Goal: Information Seeking & Learning: Find specific fact

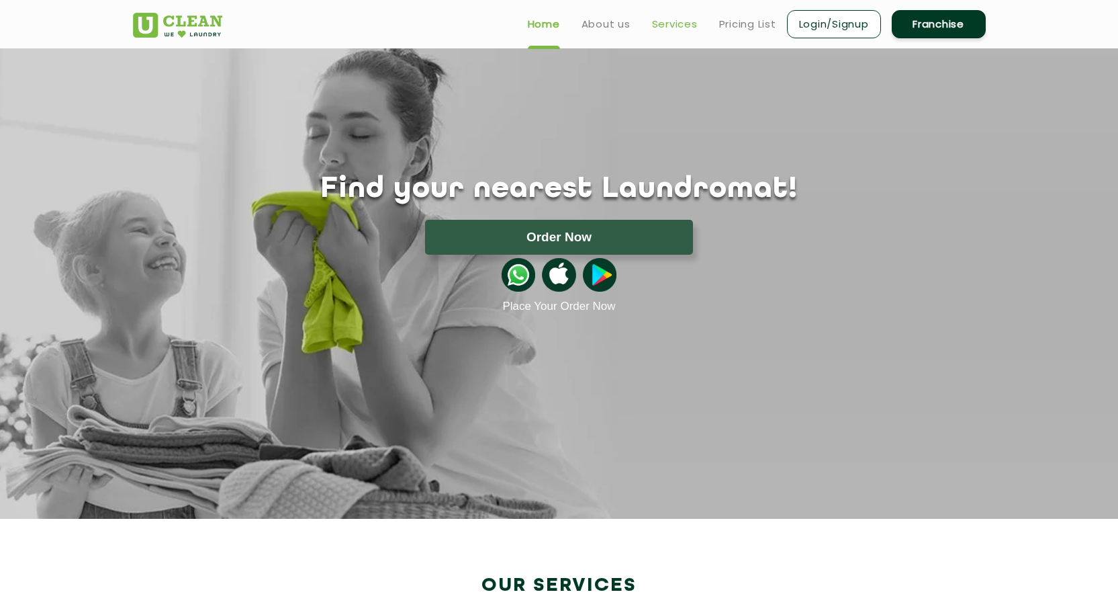
click at [677, 18] on link "Services" at bounding box center [675, 24] width 46 height 16
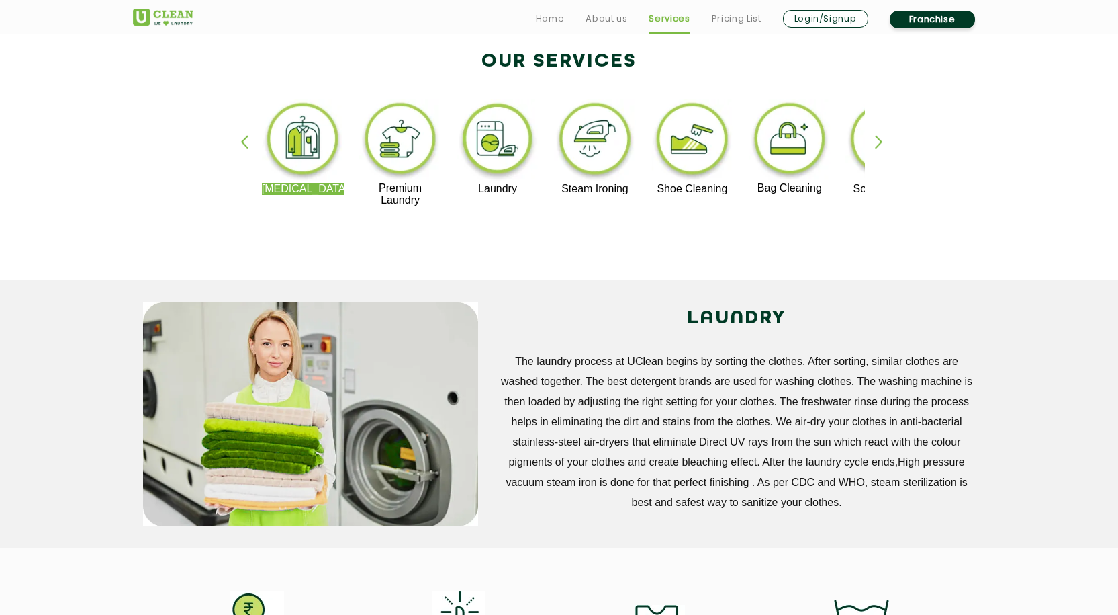
scroll to position [286, 0]
drag, startPoint x: 328, startPoint y: 389, endPoint x: 539, endPoint y: 336, distance: 216.8
click at [539, 336] on div "LAUNDRY The laundry process at UClean begins by sorting the clothes. After sort…" at bounding box center [737, 407] width 478 height 210
click at [725, 13] on link "Pricing List" at bounding box center [737, 19] width 50 height 16
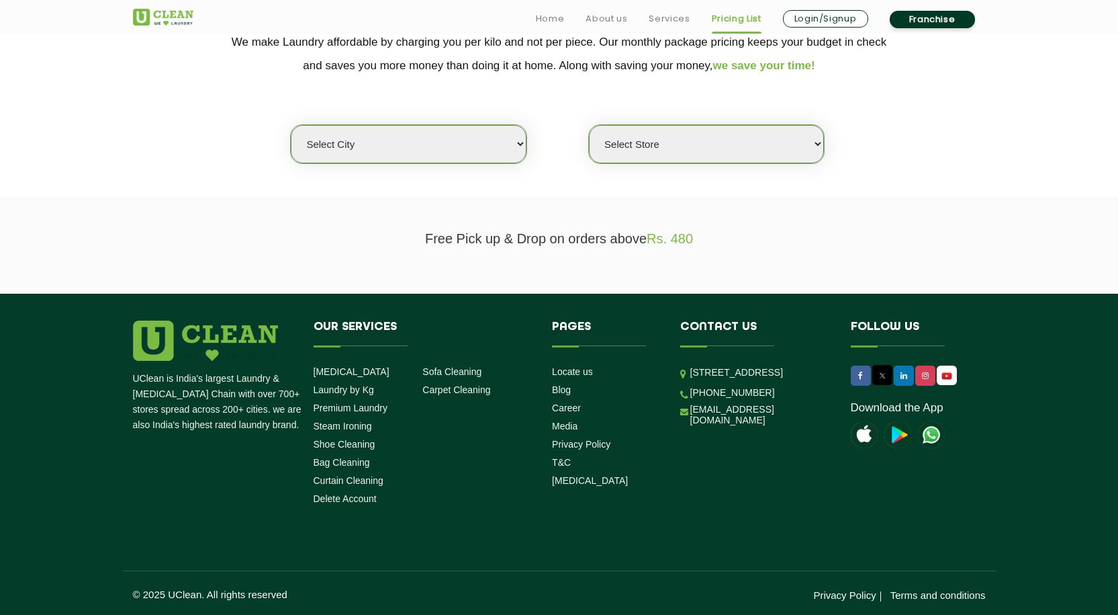
scroll to position [298, 0]
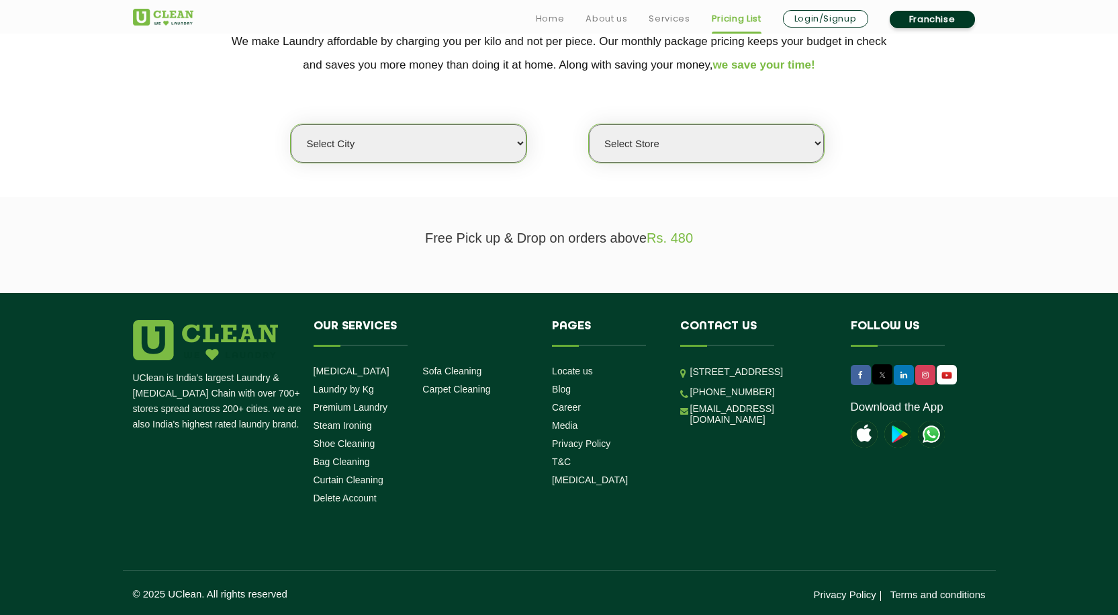
click at [445, 159] on select "Select city [GEOGRAPHIC_DATA] [GEOGRAPHIC_DATA] [GEOGRAPHIC_DATA] [GEOGRAPHIC_D…" at bounding box center [408, 143] width 235 height 38
select select "125"
click at [291, 124] on select "Select city [GEOGRAPHIC_DATA] [GEOGRAPHIC_DATA] [GEOGRAPHIC_DATA] [GEOGRAPHIC_D…" at bounding box center [408, 143] width 235 height 38
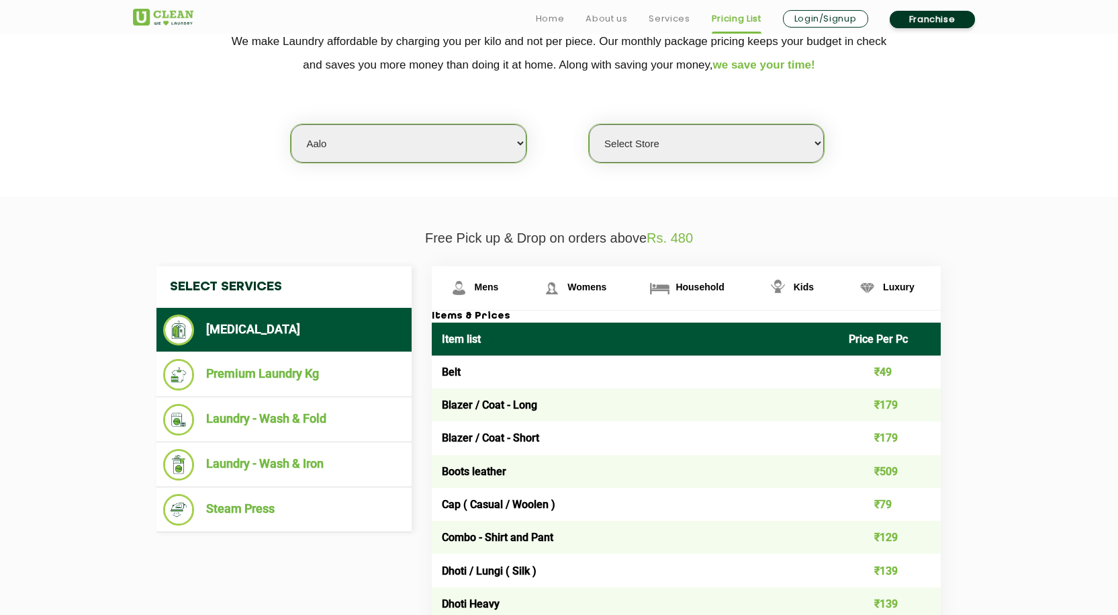
click at [641, 150] on select "Select Store UClean Aalo" at bounding box center [706, 143] width 235 height 38
select select "354"
click at [589, 124] on select "Select Store UClean Aalo" at bounding box center [706, 143] width 235 height 38
click at [499, 288] on span "Womens" at bounding box center [487, 286] width 24 height 11
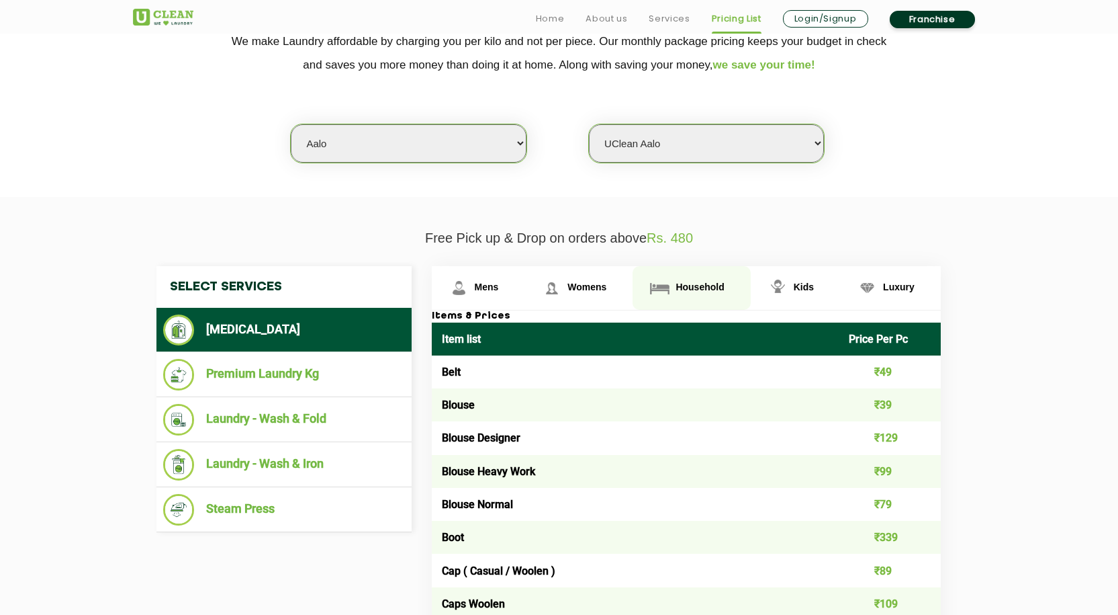
click at [525, 296] on link "Household" at bounding box center [478, 288] width 93 height 44
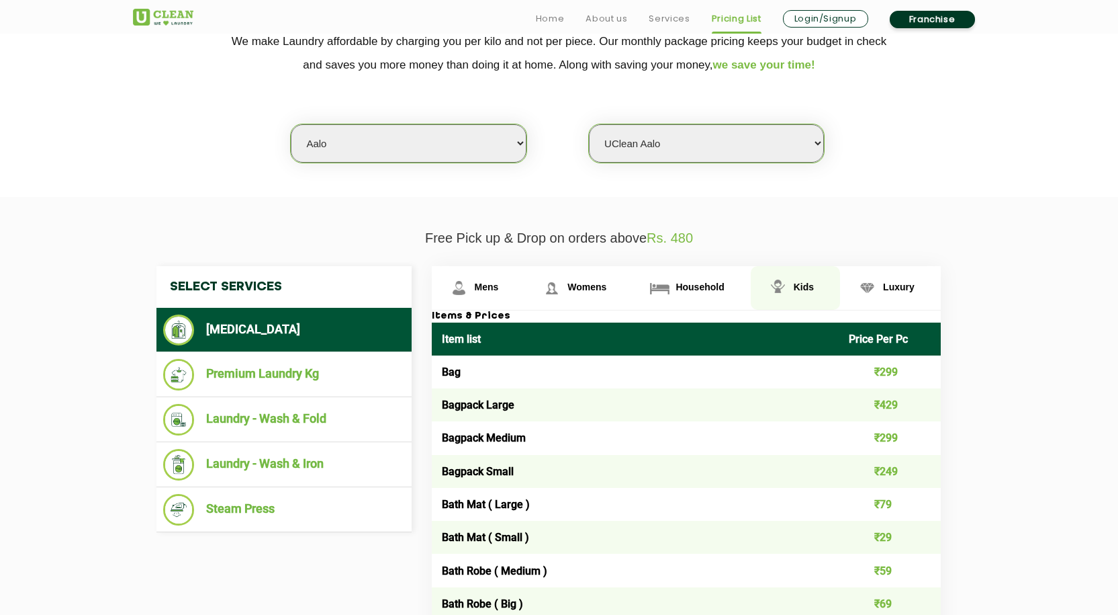
click at [525, 298] on link "Kids" at bounding box center [478, 288] width 93 height 44
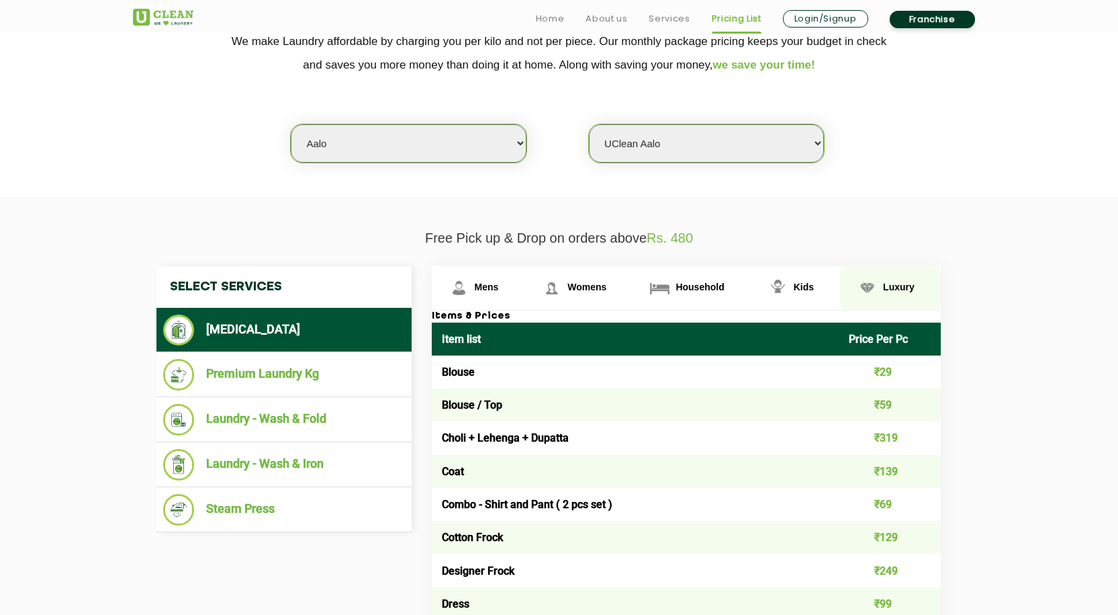
click at [525, 293] on link "Luxury" at bounding box center [478, 288] width 93 height 44
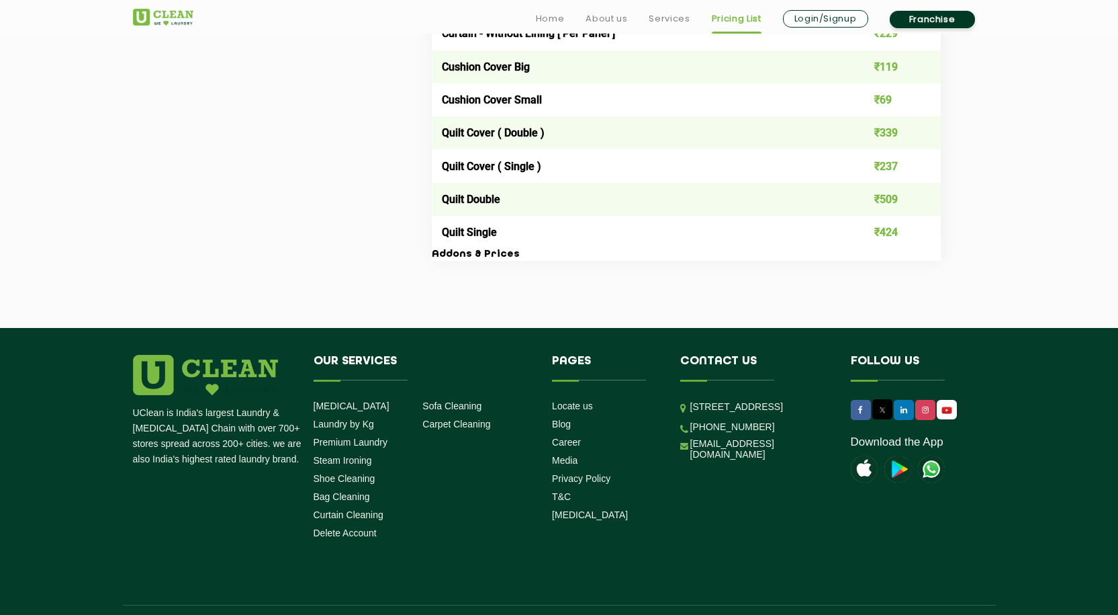
scroll to position [2327, 0]
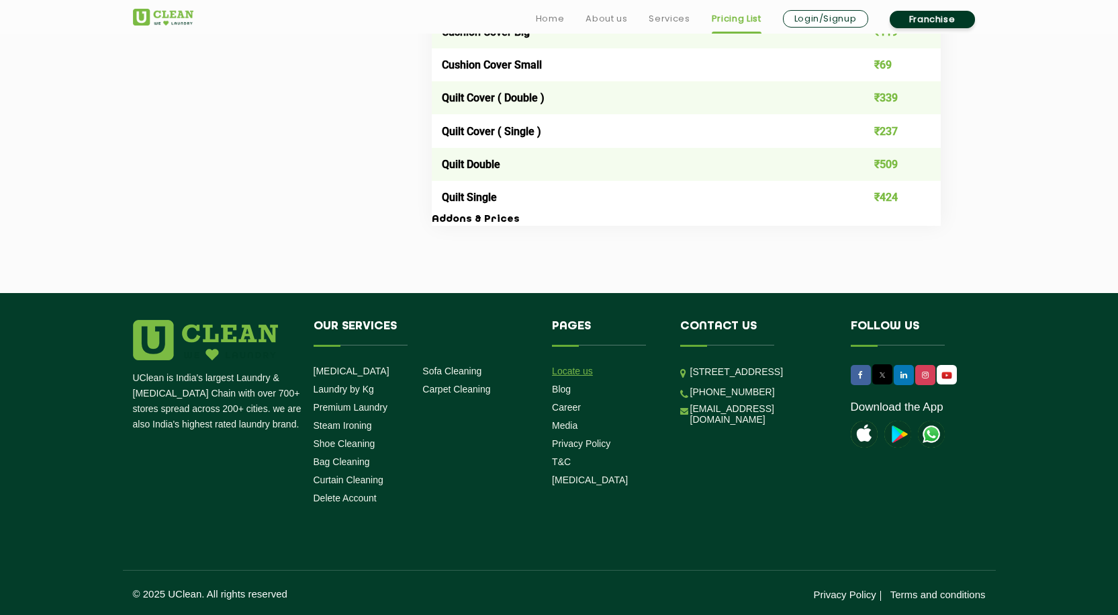
click at [579, 367] on link "Locate us" at bounding box center [572, 370] width 41 height 11
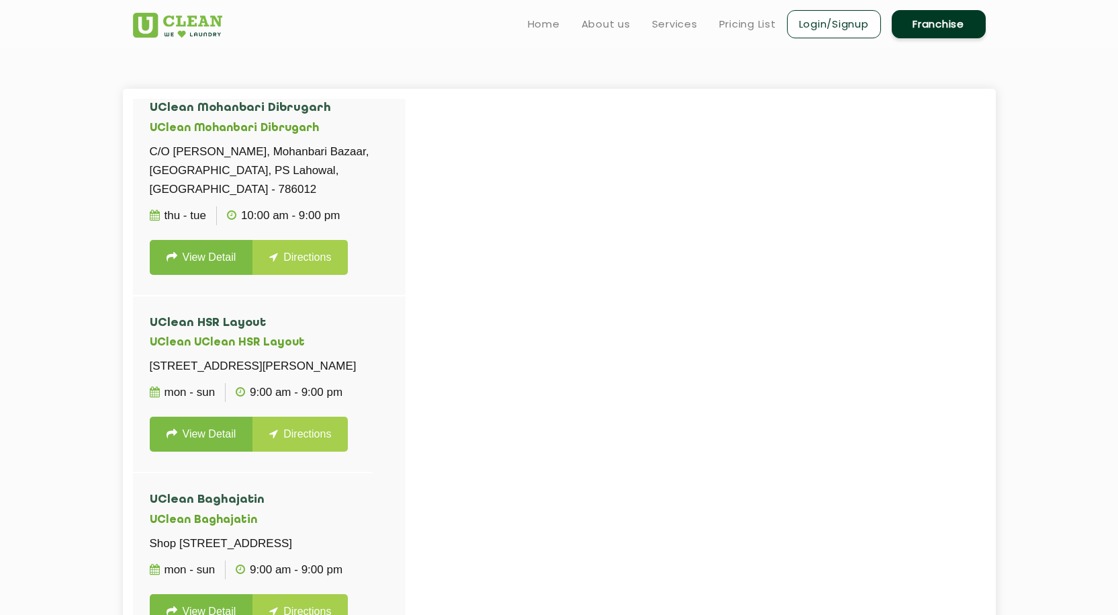
scroll to position [20284, 0]
click at [724, 28] on link "Pricing List" at bounding box center [747, 24] width 57 height 16
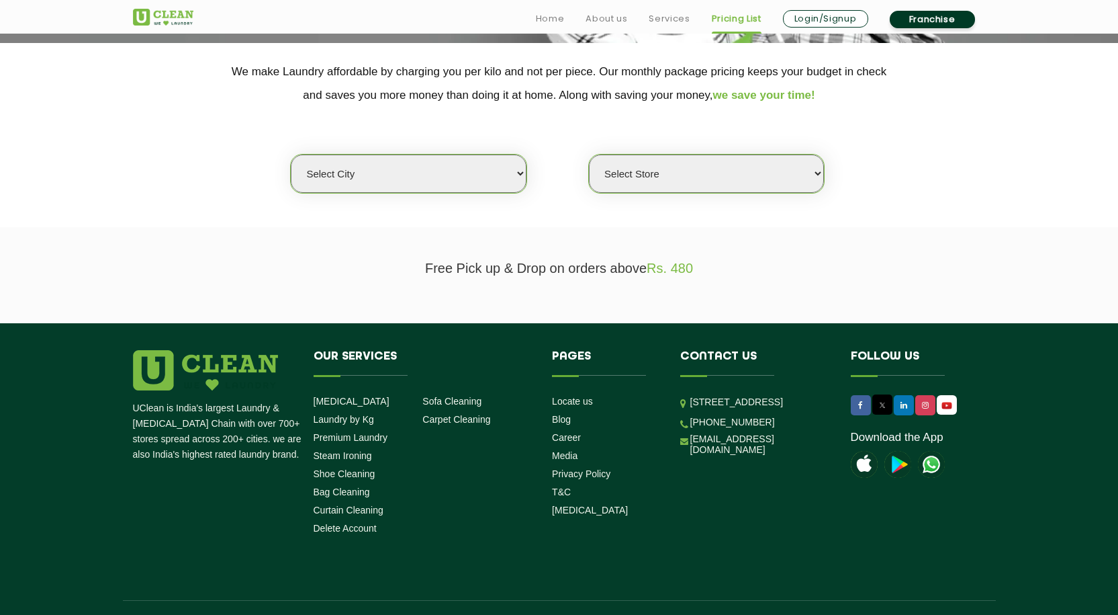
scroll to position [269, 0]
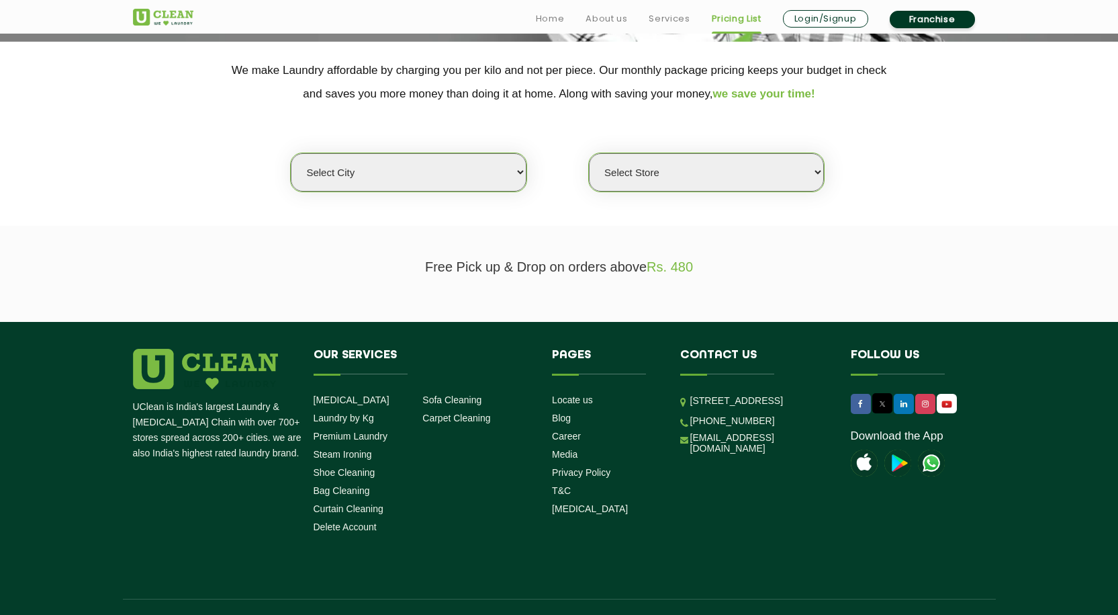
click at [423, 159] on select "Select city [GEOGRAPHIC_DATA] [GEOGRAPHIC_DATA] [GEOGRAPHIC_DATA] [GEOGRAPHIC_D…" at bounding box center [408, 172] width 235 height 38
click at [385, 186] on select "Select city [GEOGRAPHIC_DATA] [GEOGRAPHIC_DATA] [GEOGRAPHIC_DATA] [GEOGRAPHIC_D…" at bounding box center [408, 172] width 235 height 38
click at [291, 153] on select "Select city [GEOGRAPHIC_DATA] [GEOGRAPHIC_DATA] [GEOGRAPHIC_DATA] [GEOGRAPHIC_D…" at bounding box center [408, 172] width 235 height 38
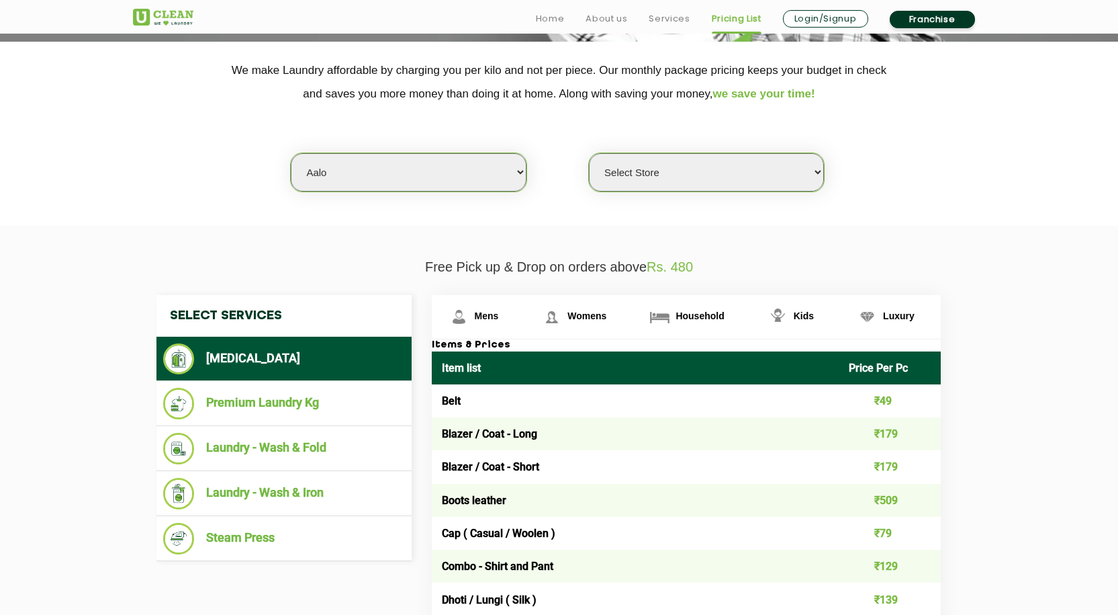
click at [674, 175] on select "Select Store UClean Aalo" at bounding box center [706, 172] width 235 height 38
click at [485, 165] on select "Select city [GEOGRAPHIC_DATA] [GEOGRAPHIC_DATA] [GEOGRAPHIC_DATA] [GEOGRAPHIC_D…" at bounding box center [408, 172] width 235 height 38
select select "128"
click at [291, 153] on select "Select city [GEOGRAPHIC_DATA] [GEOGRAPHIC_DATA] [GEOGRAPHIC_DATA] [GEOGRAPHIC_D…" at bounding box center [408, 172] width 235 height 38
click at [683, 167] on select "Select Store UClean Agartala" at bounding box center [706, 172] width 235 height 38
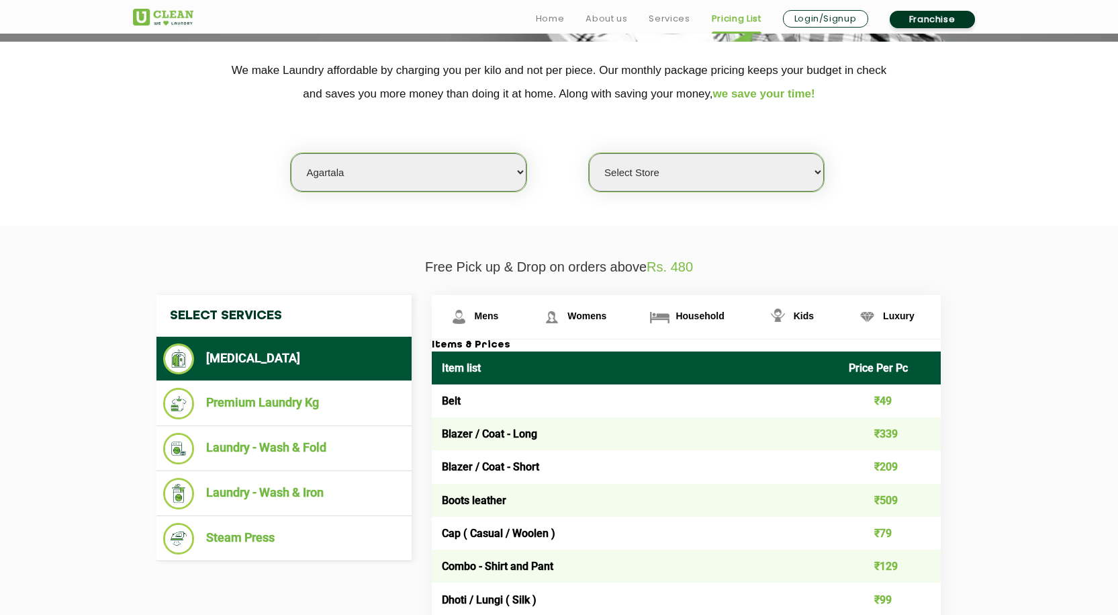
select select "363"
click at [589, 153] on select "Select Store UClean Agartala" at bounding box center [706, 172] width 235 height 38
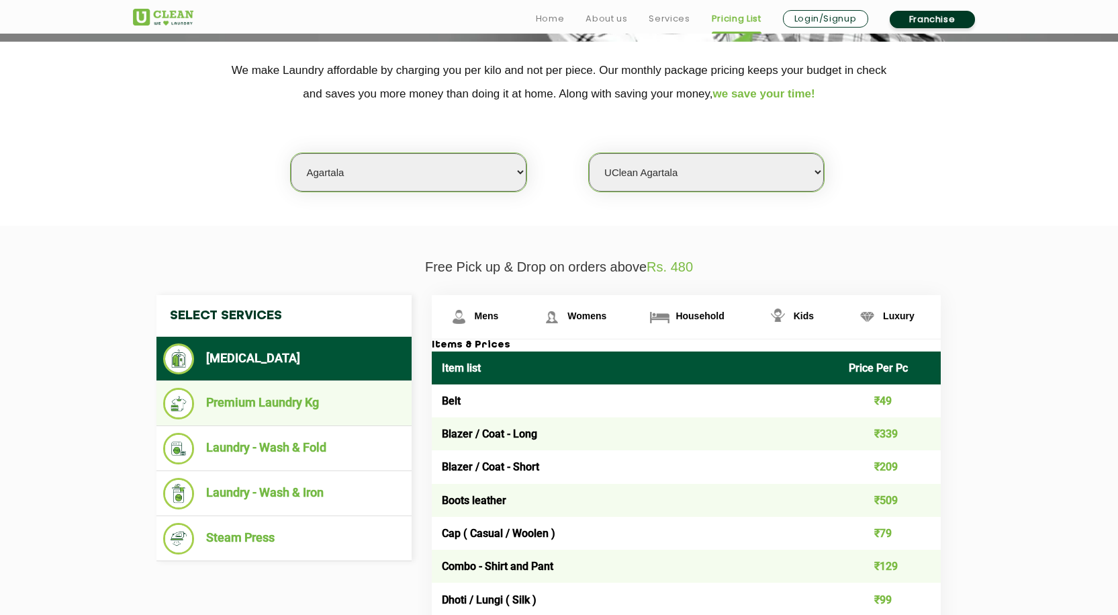
click at [281, 404] on li "Premium Laundry Kg" at bounding box center [284, 404] width 242 height 32
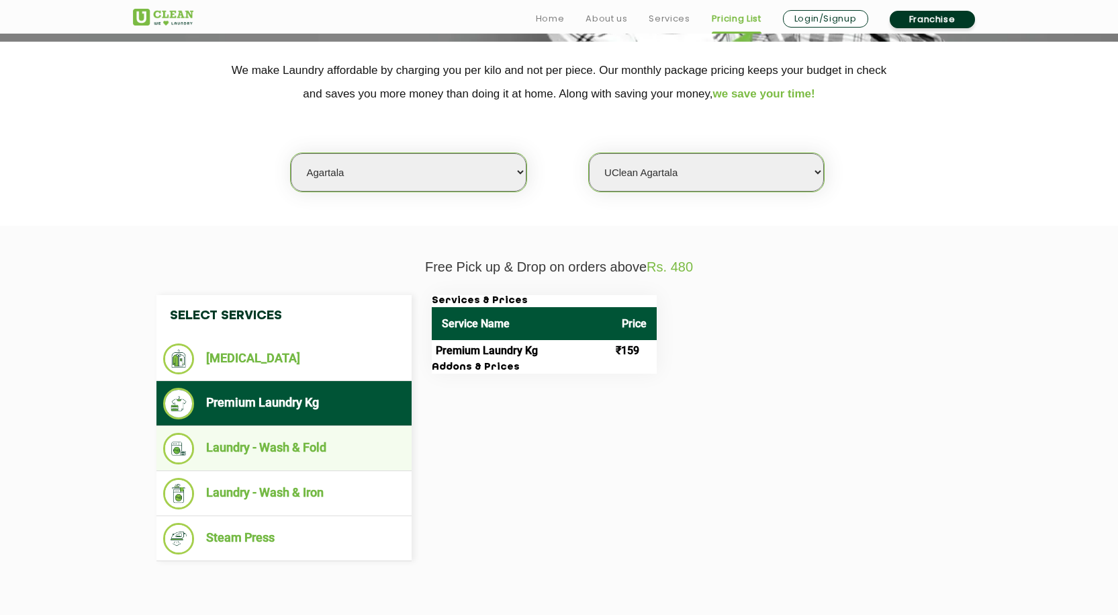
click at [266, 449] on li "Laundry - Wash & Fold" at bounding box center [284, 449] width 242 height 32
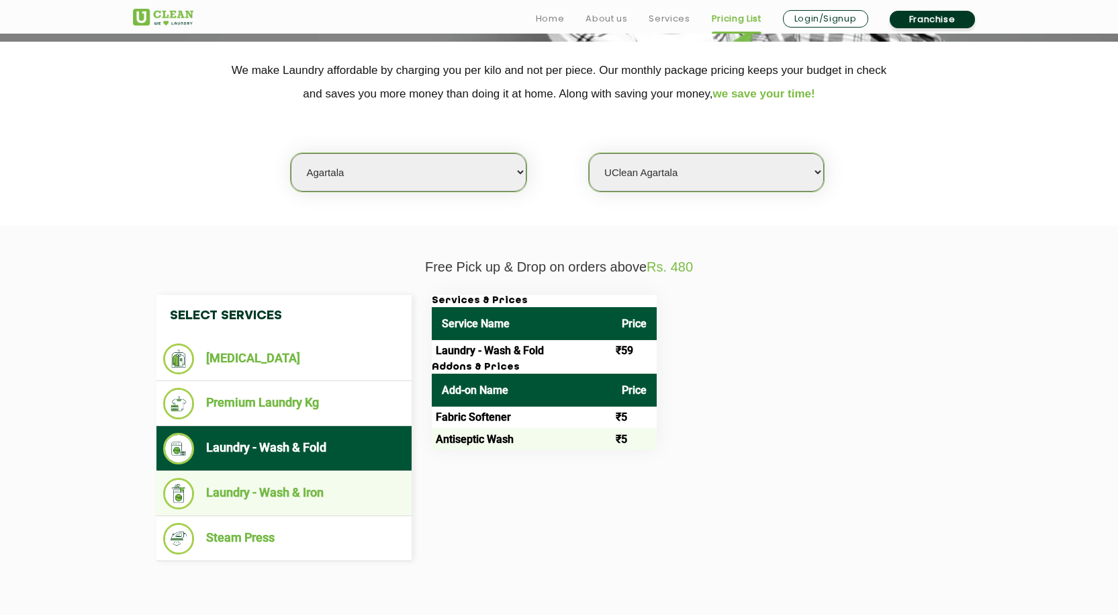
click at [277, 491] on li "Laundry - Wash & Iron" at bounding box center [284, 494] width 242 height 32
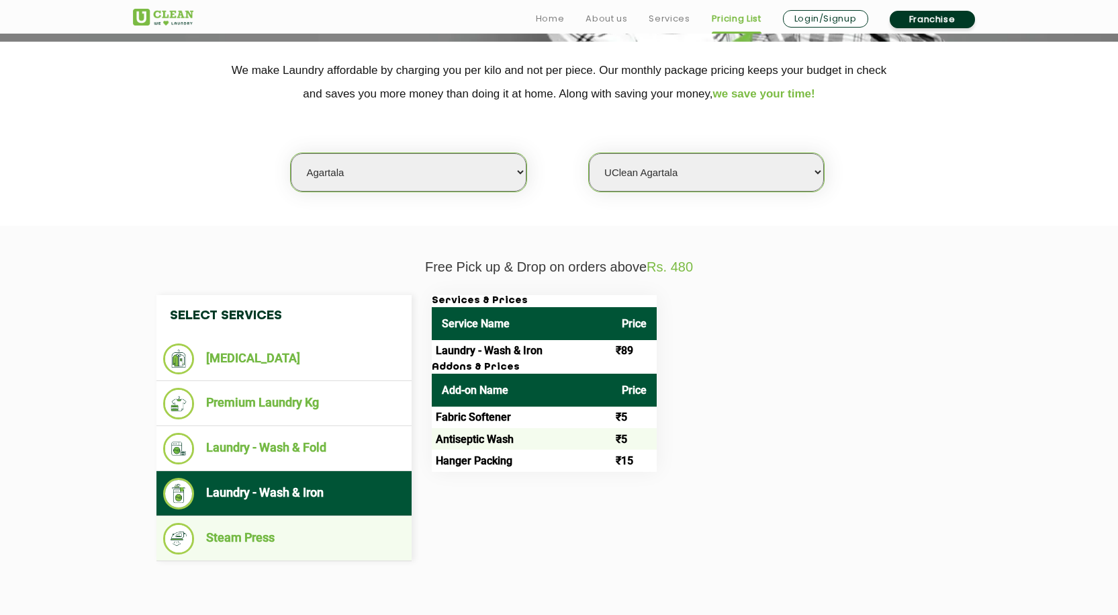
click at [289, 533] on li "Steam Press" at bounding box center [284, 539] width 242 height 32
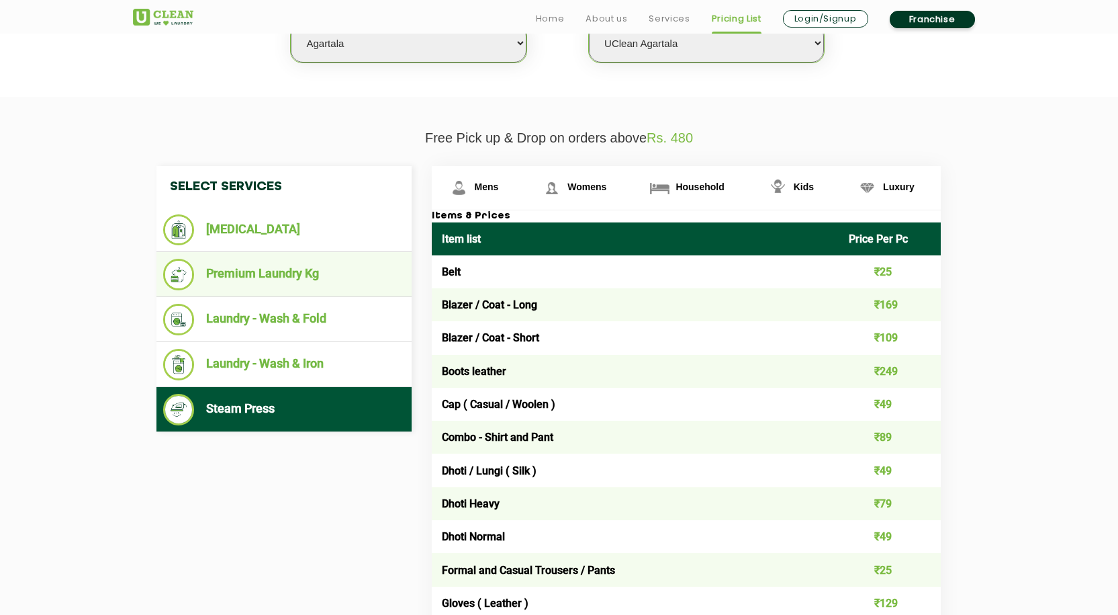
scroll to position [399, 0]
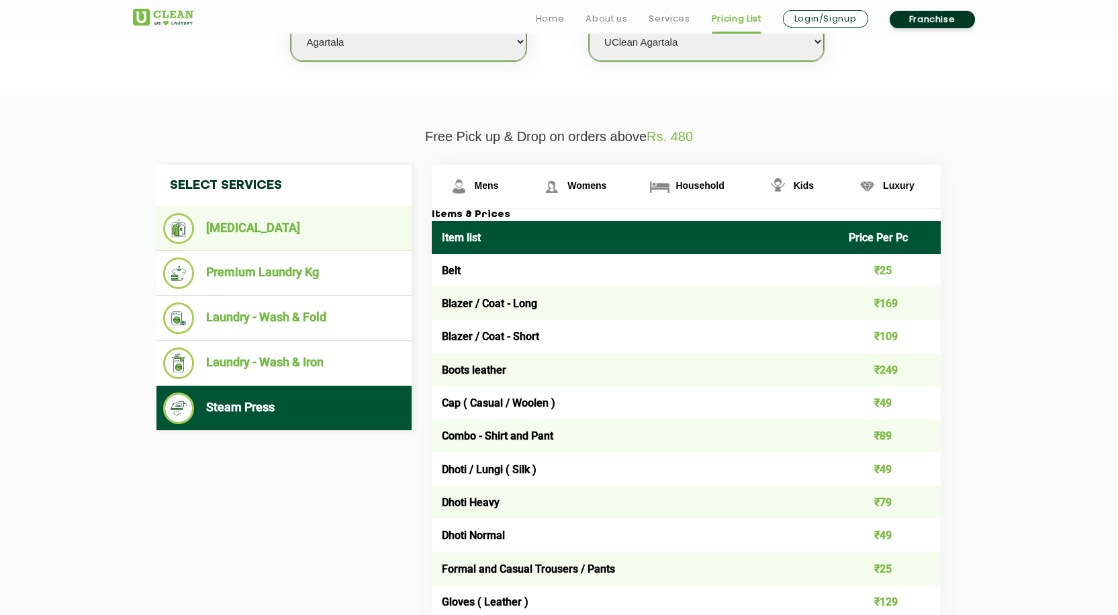
click at [281, 237] on li "[MEDICAL_DATA]" at bounding box center [284, 228] width 242 height 31
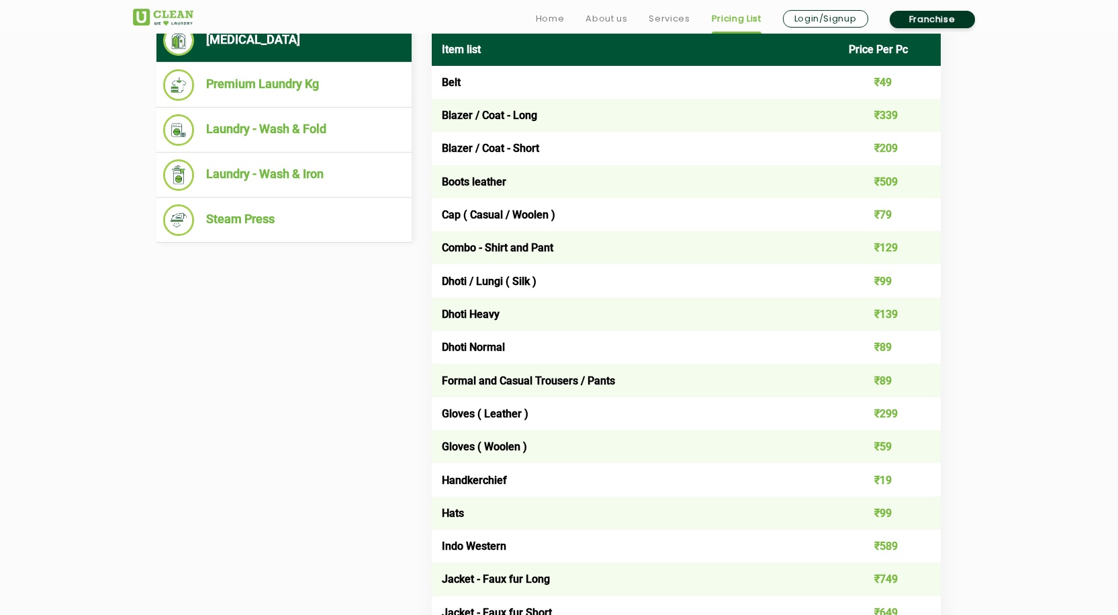
scroll to position [588, 0]
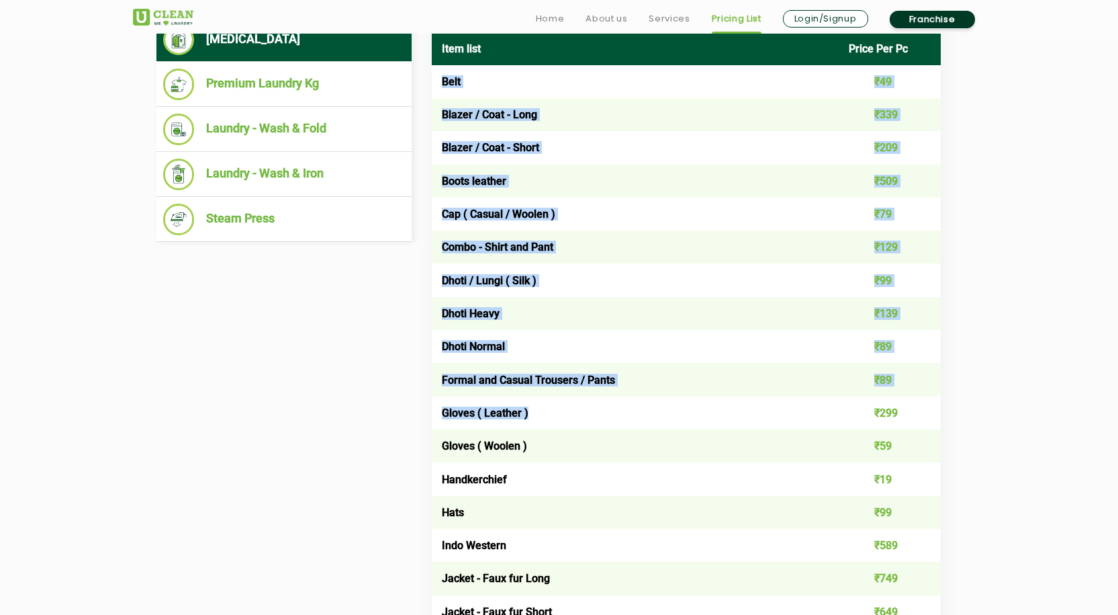
drag, startPoint x: 433, startPoint y: 83, endPoint x: 538, endPoint y: 415, distance: 348.6
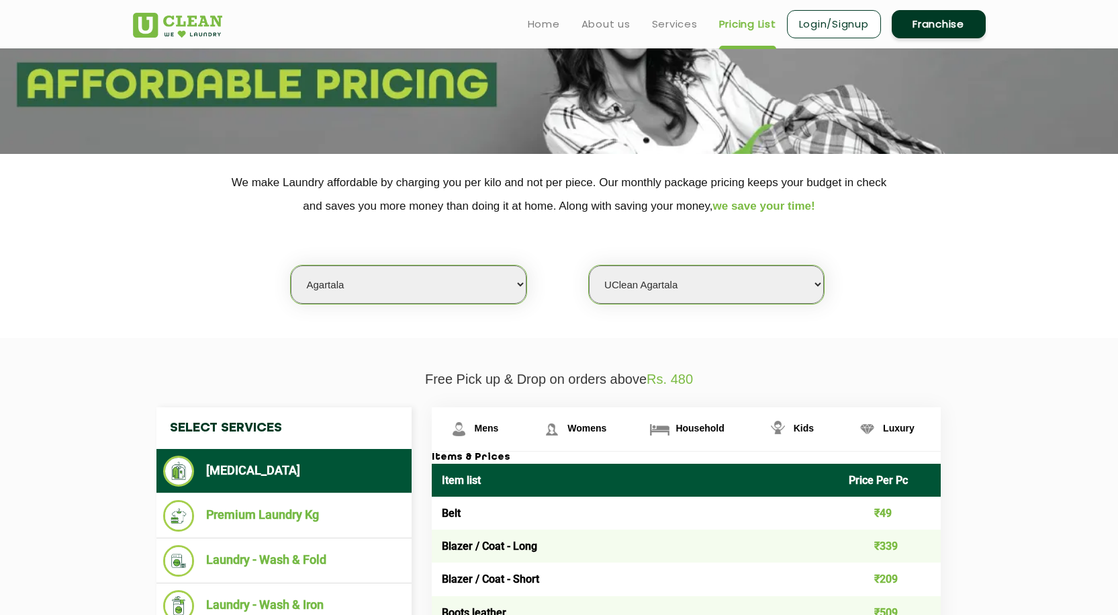
scroll to position [156, 0]
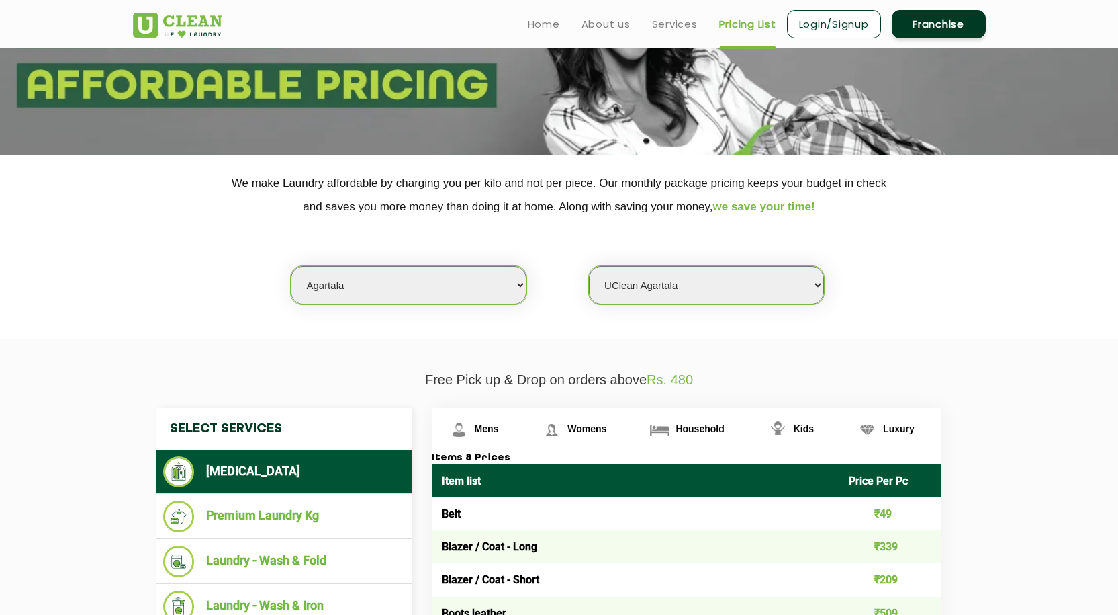
click at [420, 298] on select "Select city [GEOGRAPHIC_DATA] [GEOGRAPHIC_DATA] [GEOGRAPHIC_DATA] [GEOGRAPHIC_D…" at bounding box center [408, 285] width 235 height 38
click at [291, 266] on select "Select city [GEOGRAPHIC_DATA] [GEOGRAPHIC_DATA] [GEOGRAPHIC_DATA] [GEOGRAPHIC_D…" at bounding box center [408, 285] width 235 height 38
click at [654, 285] on select "Select Store" at bounding box center [706, 285] width 235 height 38
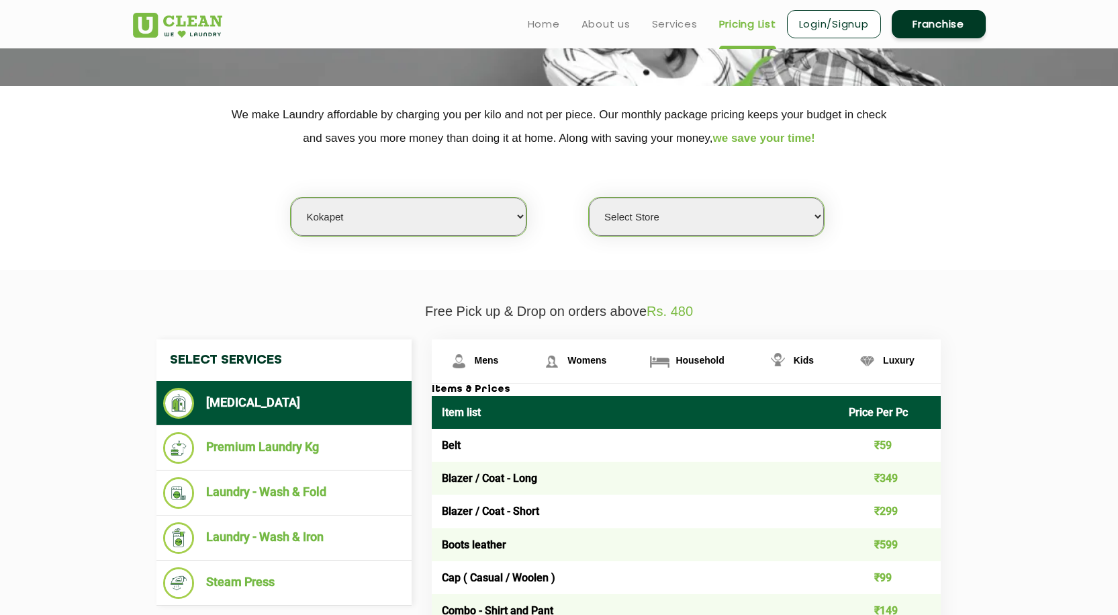
scroll to position [224, 0]
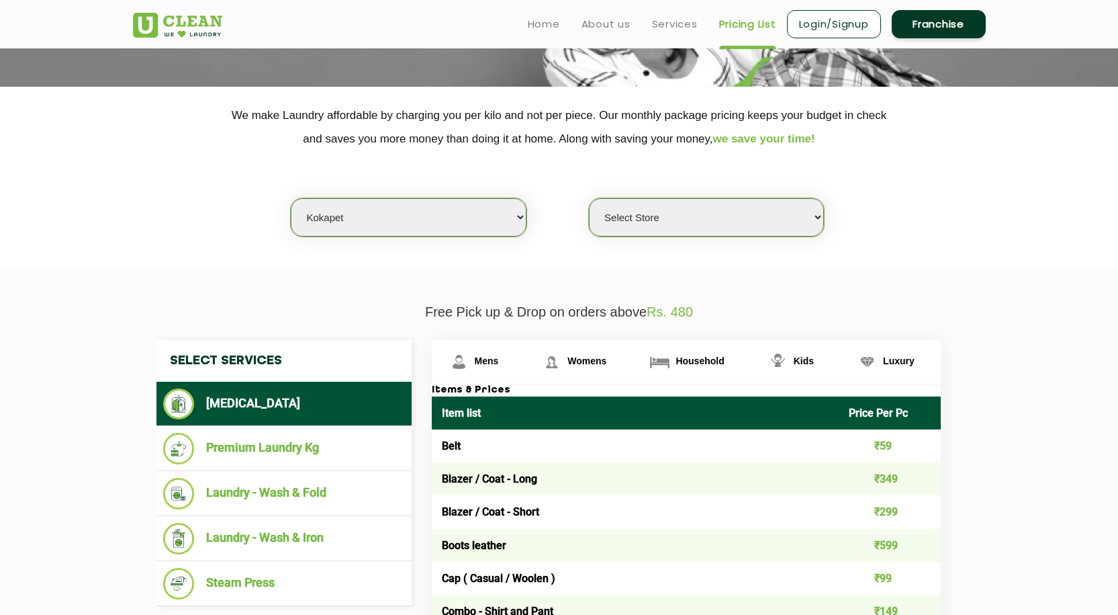
click at [639, 218] on select "Select Store" at bounding box center [706, 217] width 235 height 38
click at [492, 258] on section "We make Laundry affordable by charging you per kilo and not per piece. Our mont…" at bounding box center [559, 179] width 1118 height 184
click at [453, 222] on select "Select city [GEOGRAPHIC_DATA] [GEOGRAPHIC_DATA] [GEOGRAPHIC_DATA] [GEOGRAPHIC_D…" at bounding box center [408, 217] width 235 height 38
select select "52"
click at [291, 198] on select "Select city [GEOGRAPHIC_DATA] [GEOGRAPHIC_DATA] [GEOGRAPHIC_DATA] [GEOGRAPHIC_D…" at bounding box center [408, 217] width 235 height 38
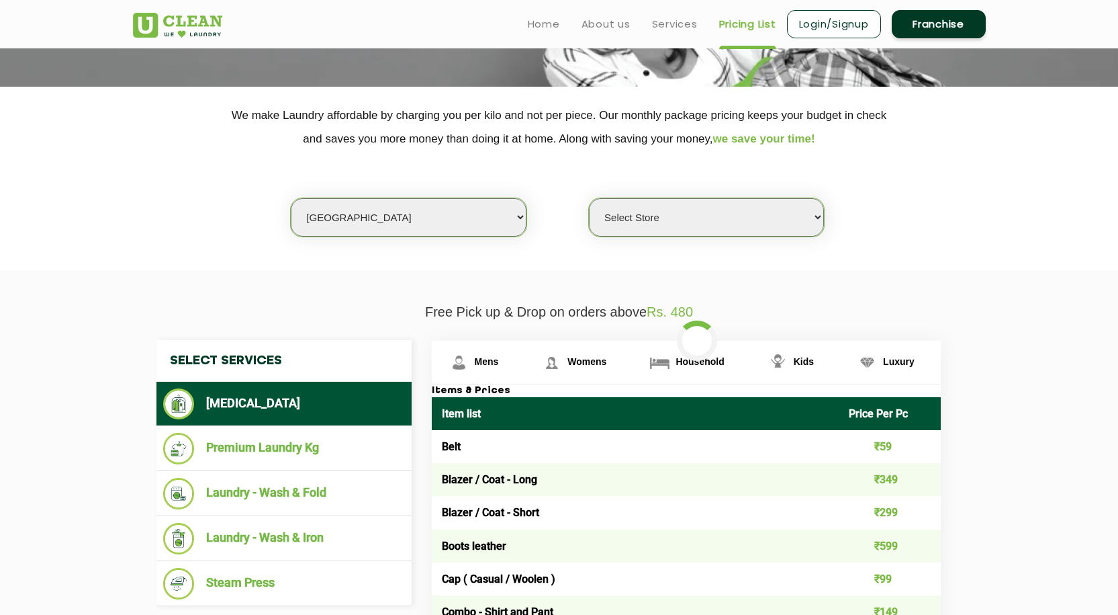
click at [670, 230] on select "Select Store UClean Jamshedpur" at bounding box center [706, 217] width 235 height 38
select select "167"
click at [589, 198] on select "Select Store UClean Jamshedpur" at bounding box center [706, 217] width 235 height 38
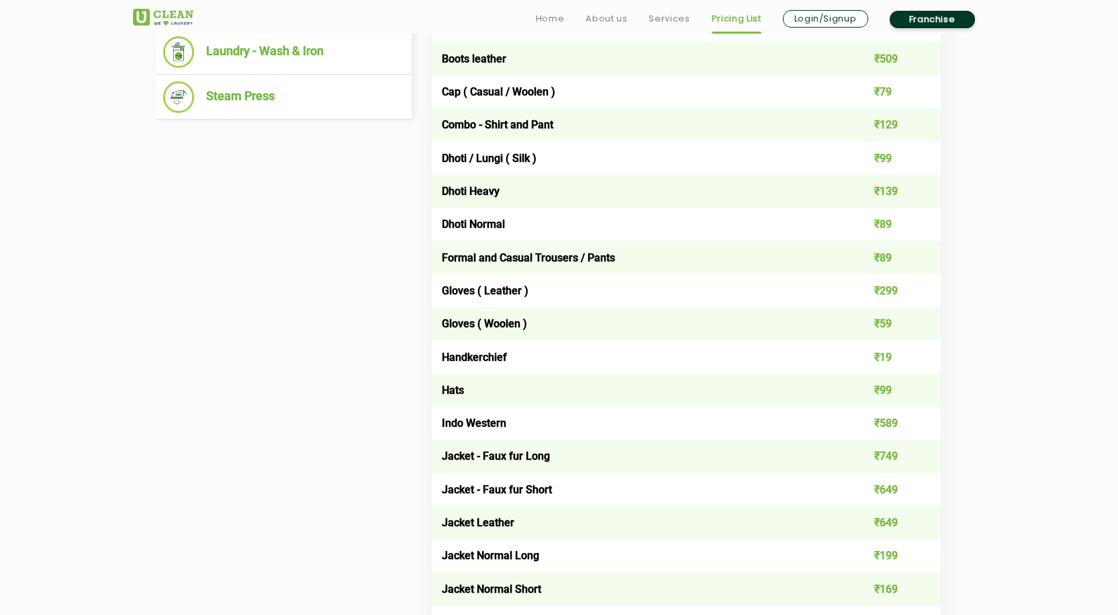
scroll to position [711, 0]
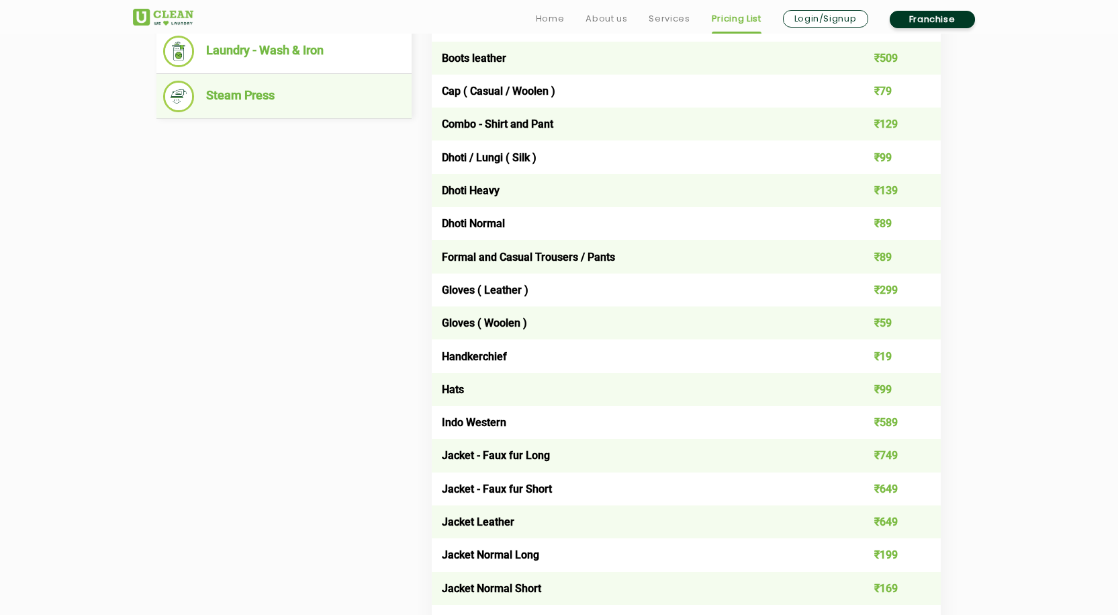
click at [257, 114] on ul "Steam Press" at bounding box center [283, 96] width 255 height 45
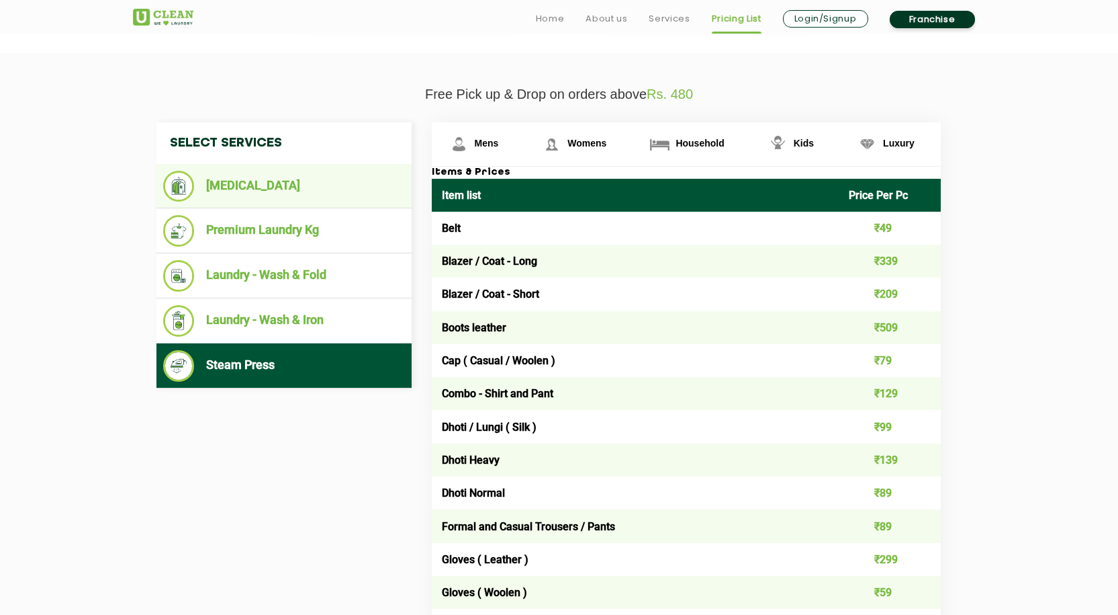
click at [252, 185] on li "[MEDICAL_DATA]" at bounding box center [284, 186] width 242 height 31
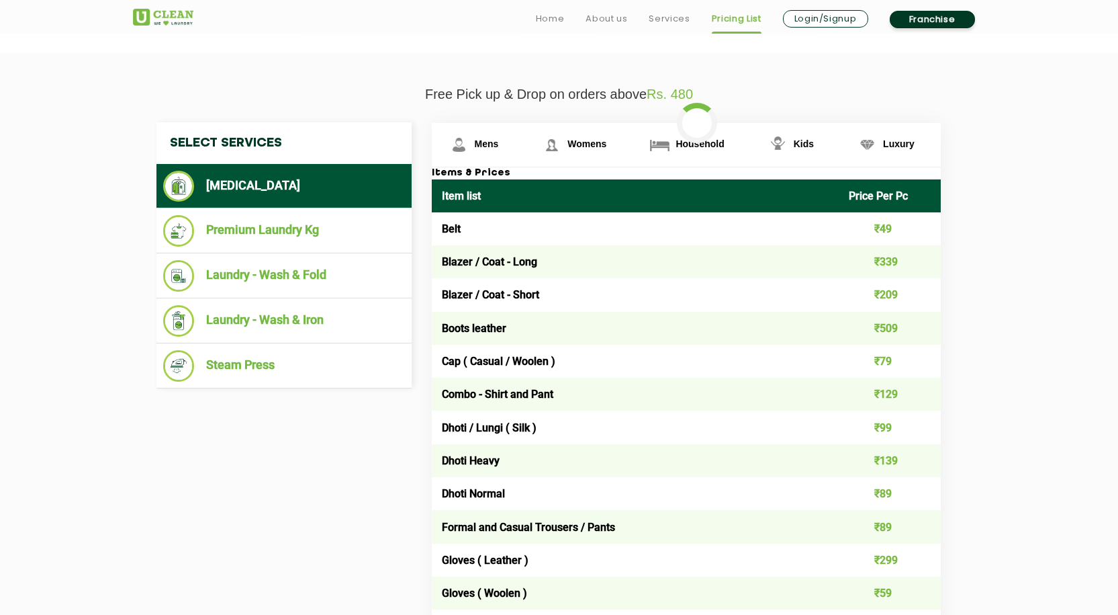
scroll to position [442, 0]
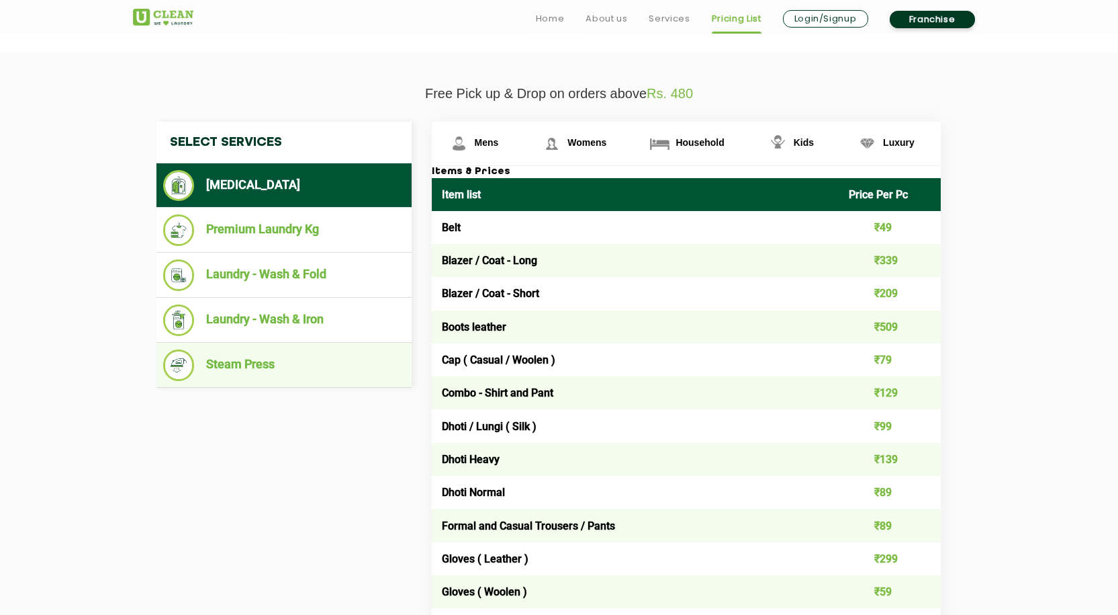
click at [229, 371] on li "Steam Press" at bounding box center [284, 365] width 242 height 32
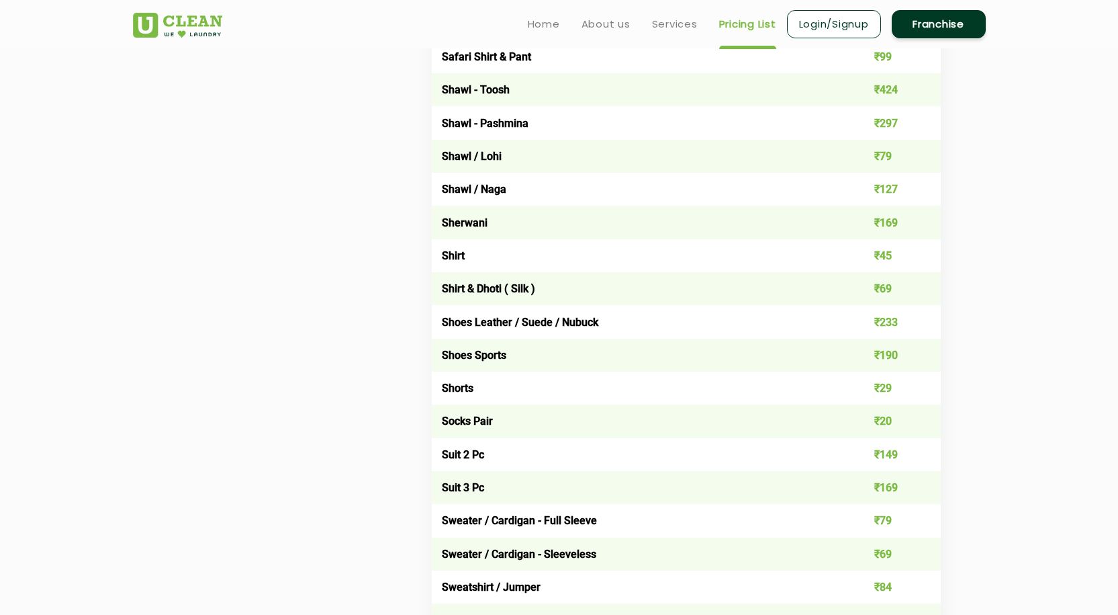
scroll to position [1797, 0]
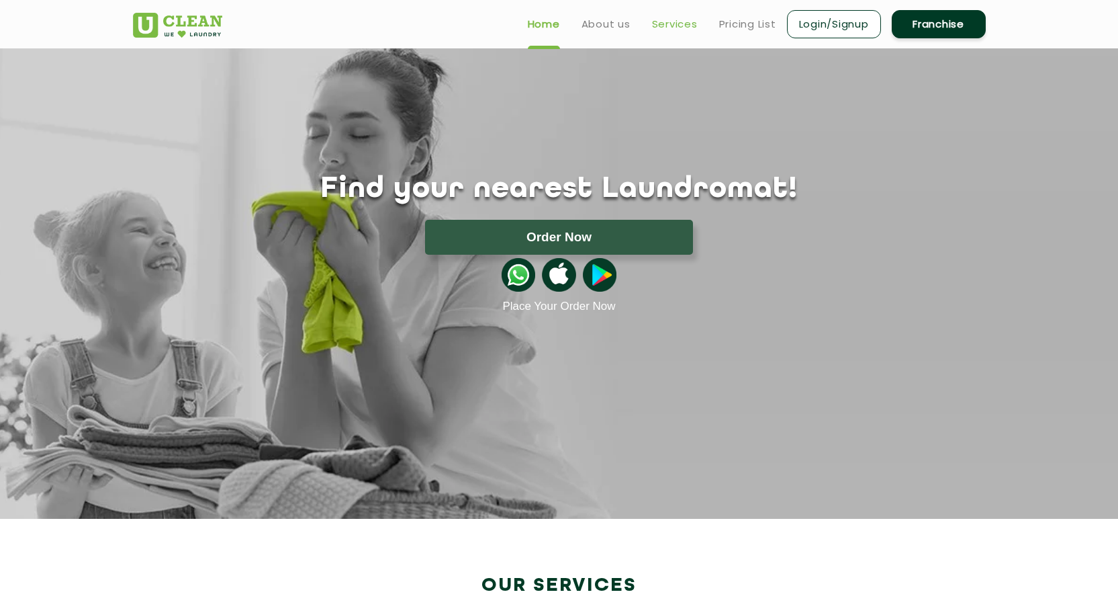
click at [662, 19] on link "Services" at bounding box center [675, 24] width 46 height 16
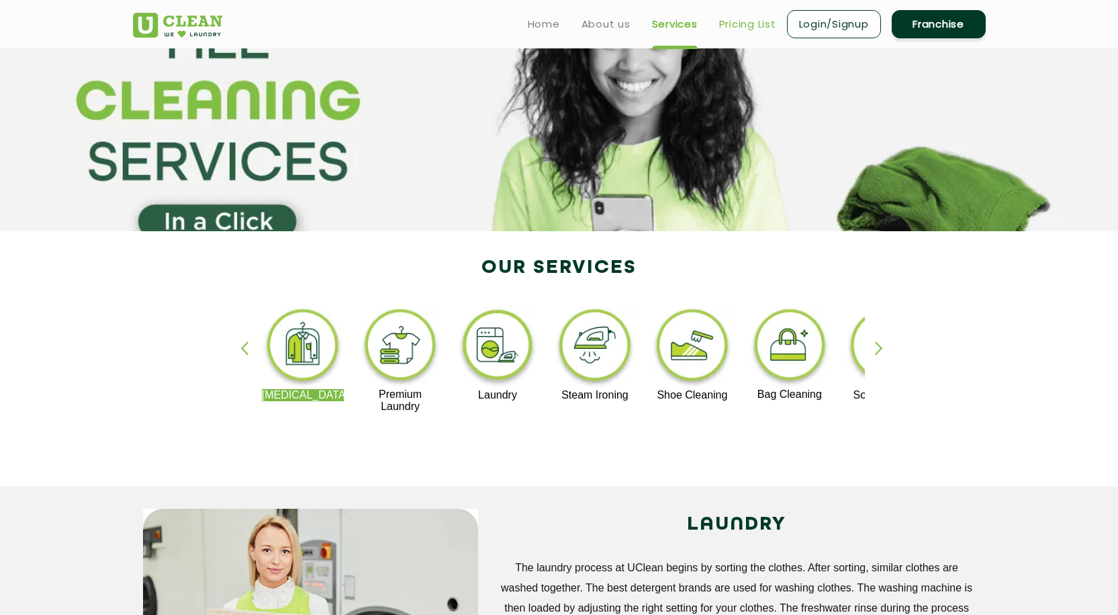
scroll to position [79, 0]
click at [756, 26] on link "Pricing List" at bounding box center [747, 24] width 57 height 16
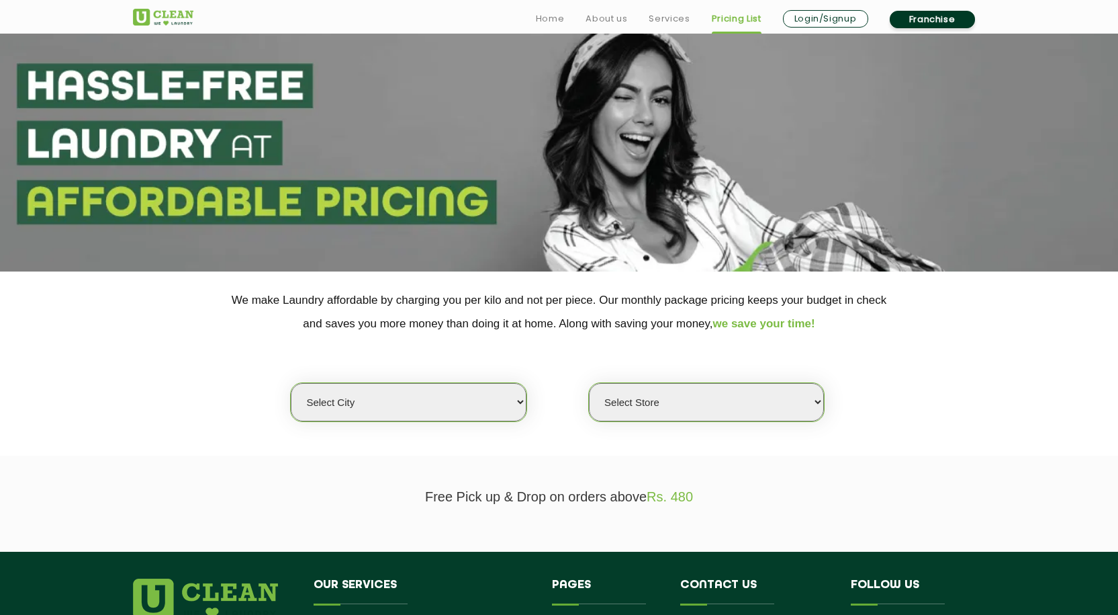
scroll to position [298, 0]
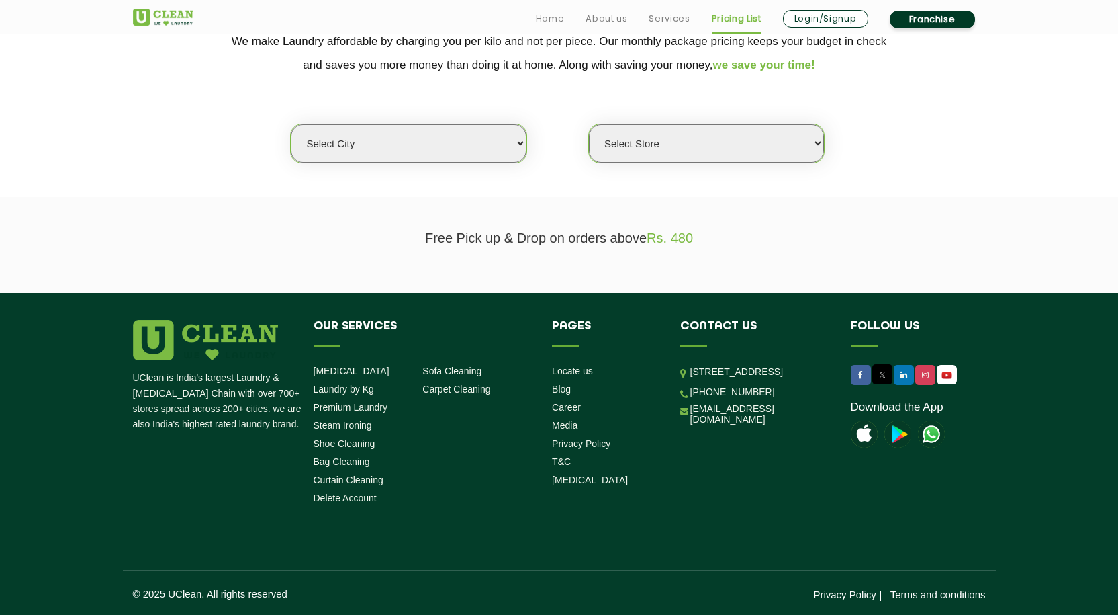
click at [418, 152] on select "Select city [GEOGRAPHIC_DATA] [GEOGRAPHIC_DATA] [GEOGRAPHIC_DATA] [GEOGRAPHIC_D…" at bounding box center [408, 143] width 235 height 38
select select "125"
click at [291, 124] on select "Select city [GEOGRAPHIC_DATA] [GEOGRAPHIC_DATA] [GEOGRAPHIC_DATA] [GEOGRAPHIC_D…" at bounding box center [408, 143] width 235 height 38
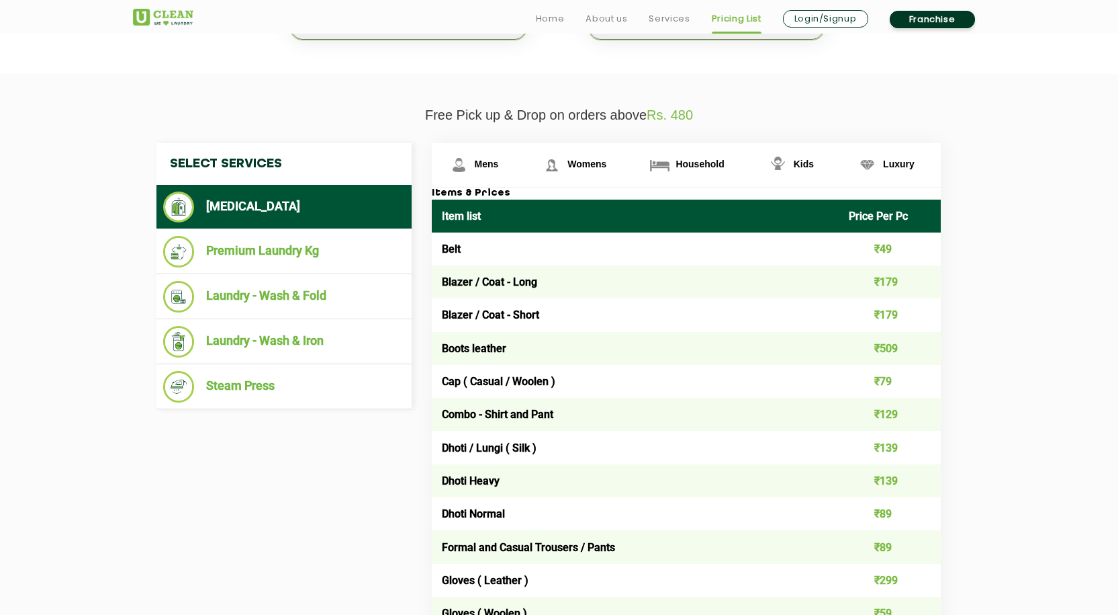
scroll to position [422, 0]
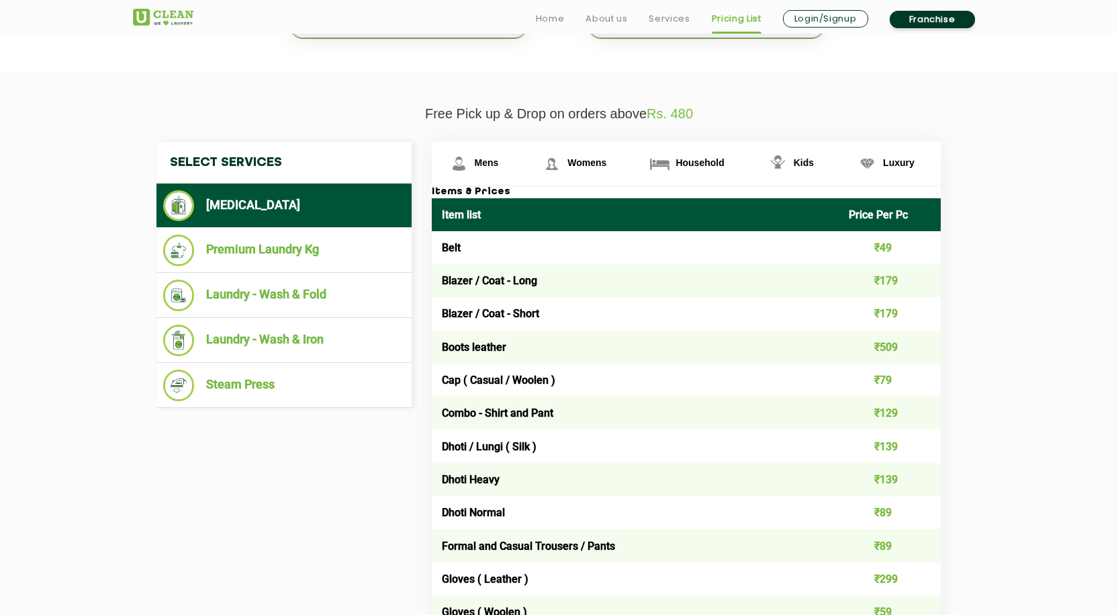
click at [621, 262] on td "Belt" at bounding box center [636, 247] width 408 height 33
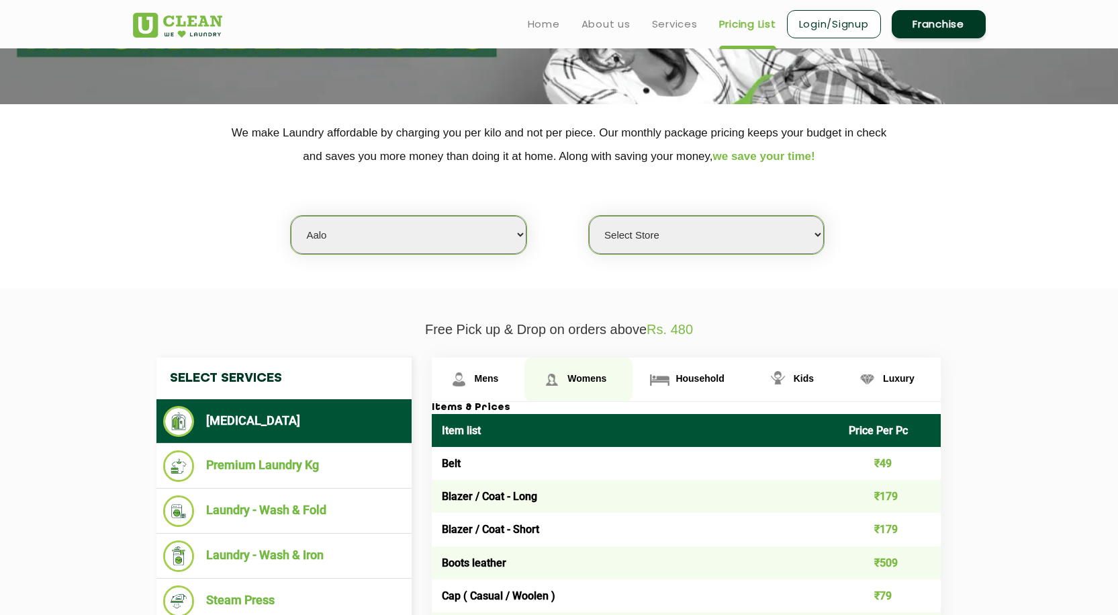
scroll to position [205, 0]
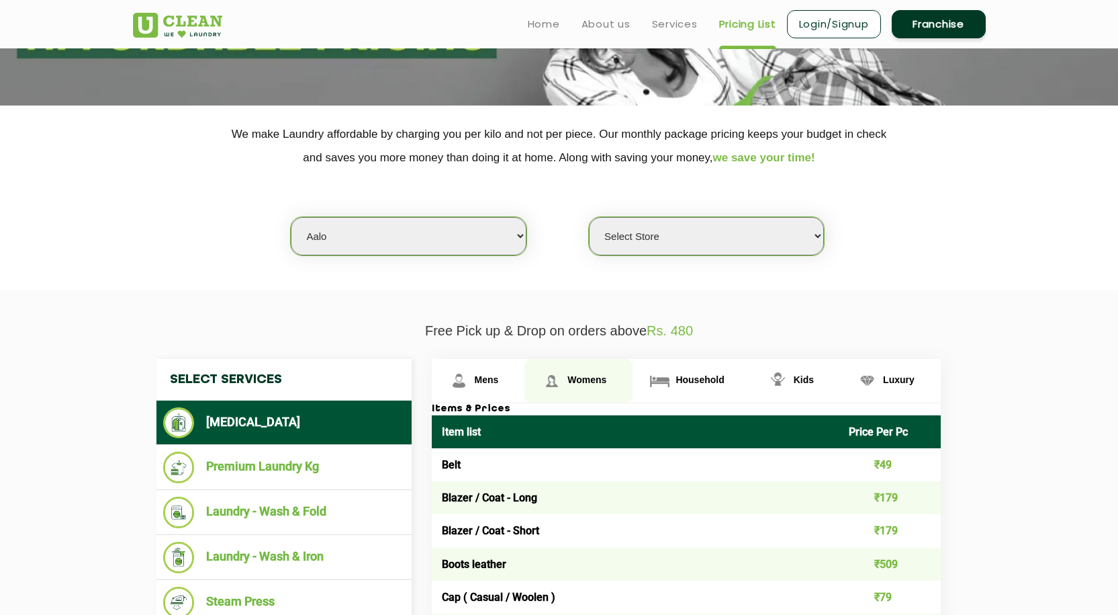
click at [499, 380] on span "Womens" at bounding box center [487, 379] width 24 height 11
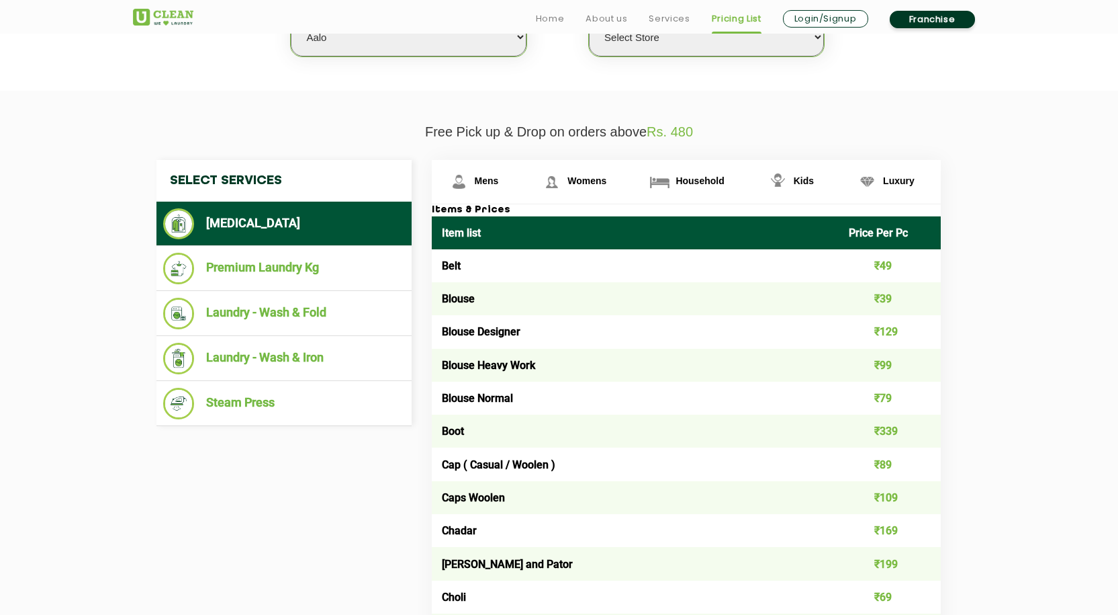
scroll to position [405, 0]
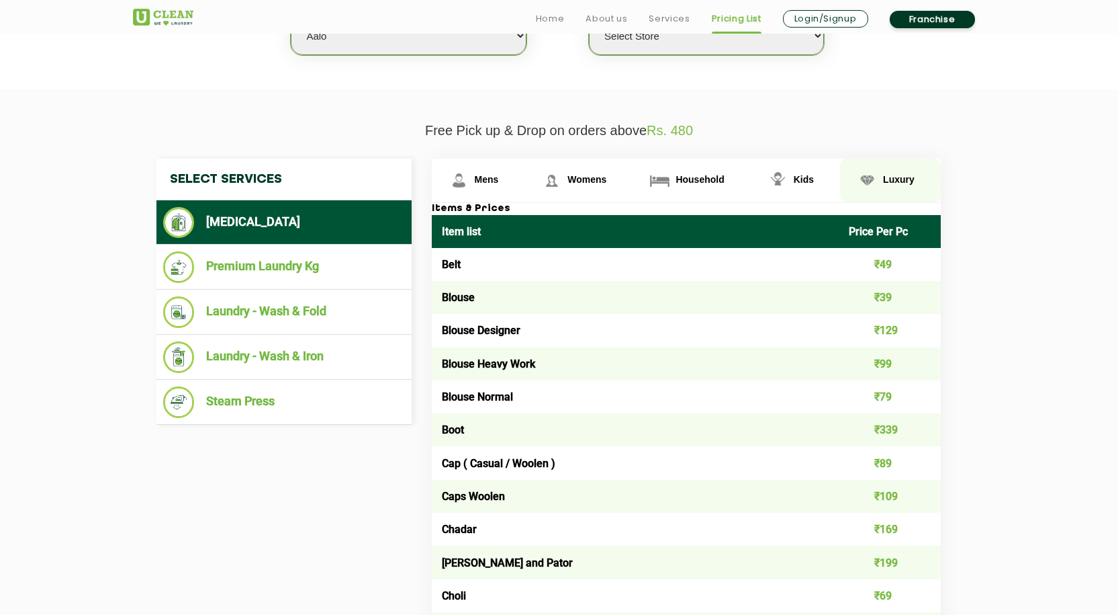
click at [499, 179] on span "Luxury" at bounding box center [487, 179] width 24 height 11
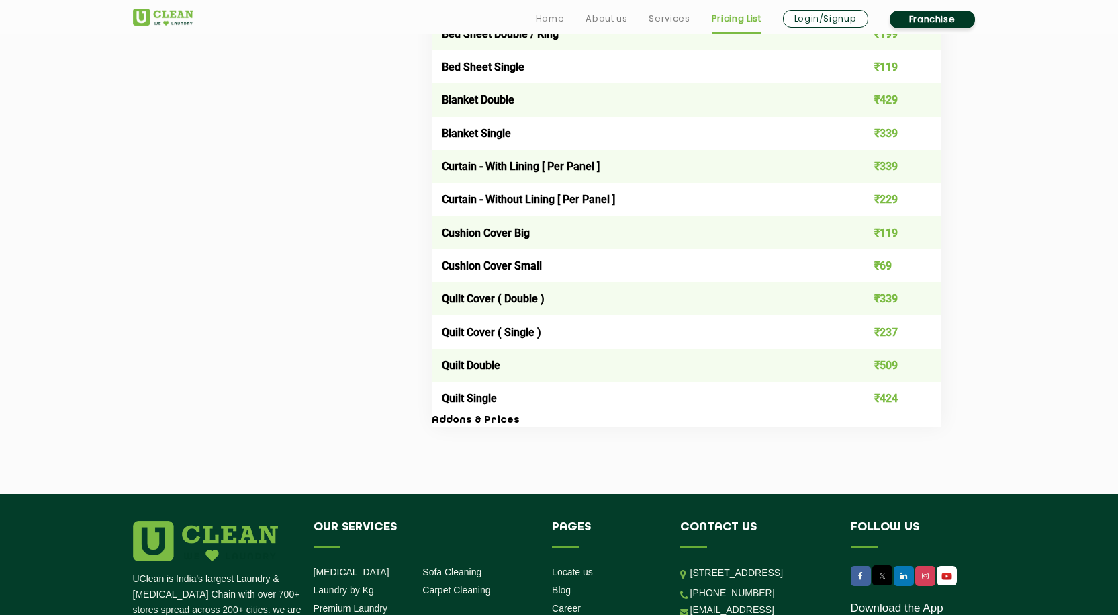
scroll to position [2126, 0]
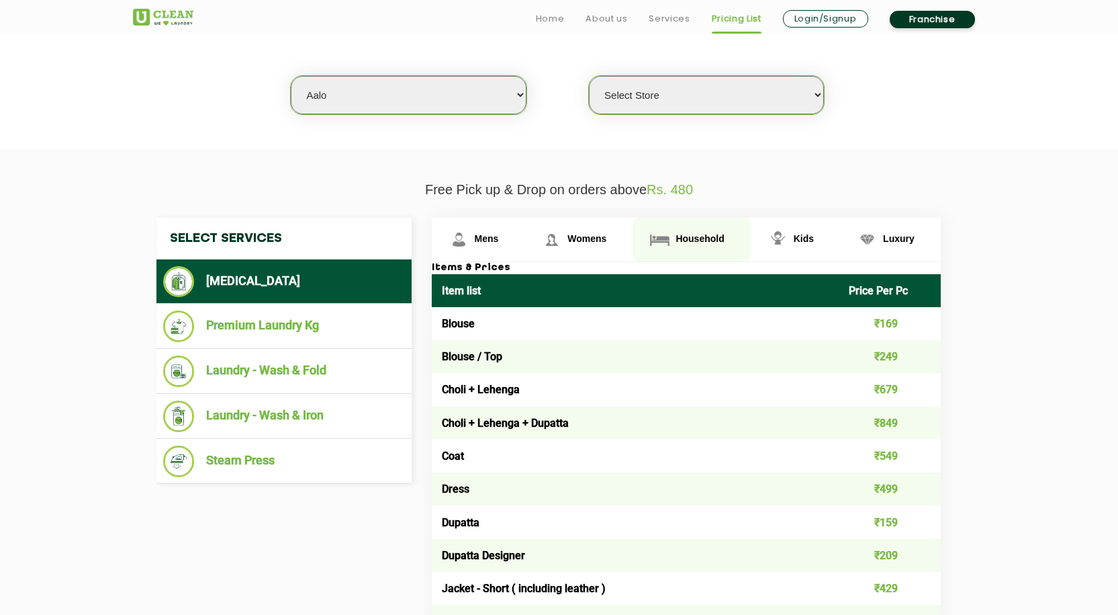
click at [525, 231] on link "Household" at bounding box center [478, 240] width 93 height 44
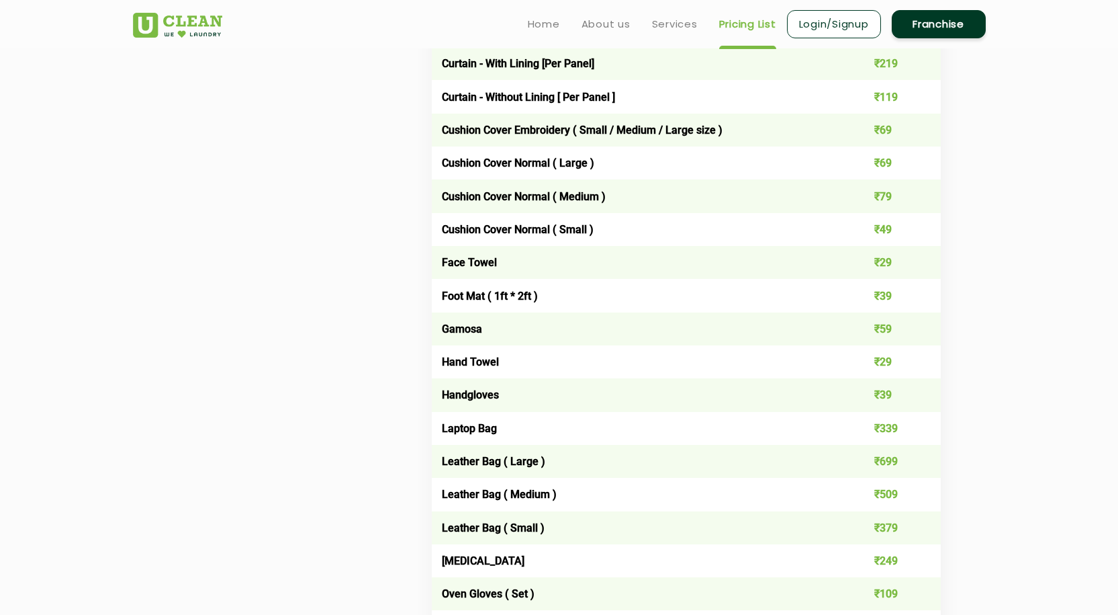
scroll to position [1300, 0]
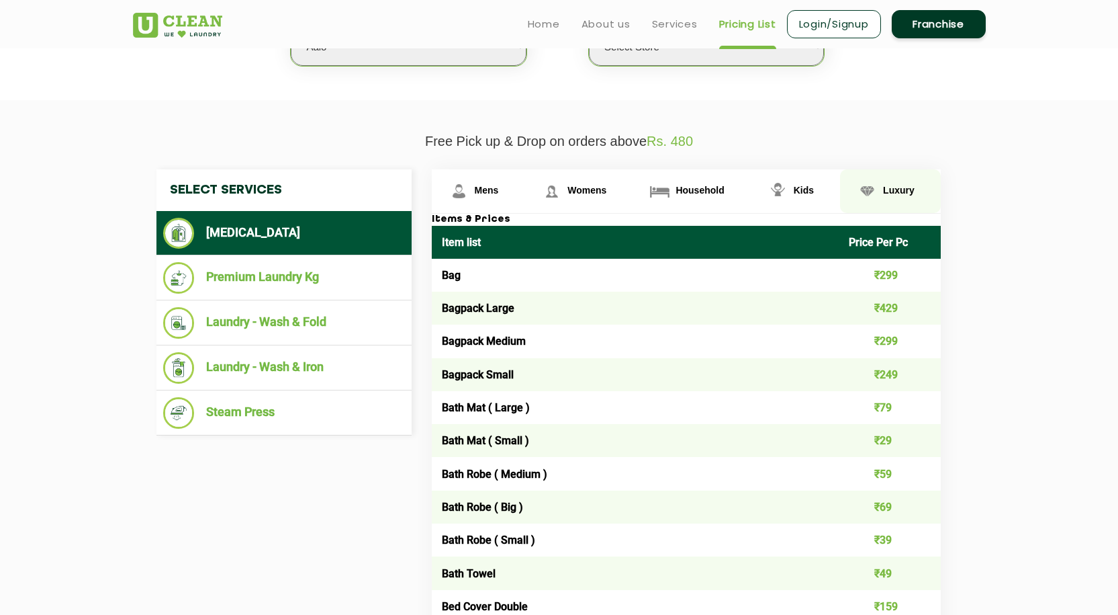
click at [499, 192] on span "Luxury" at bounding box center [487, 190] width 24 height 11
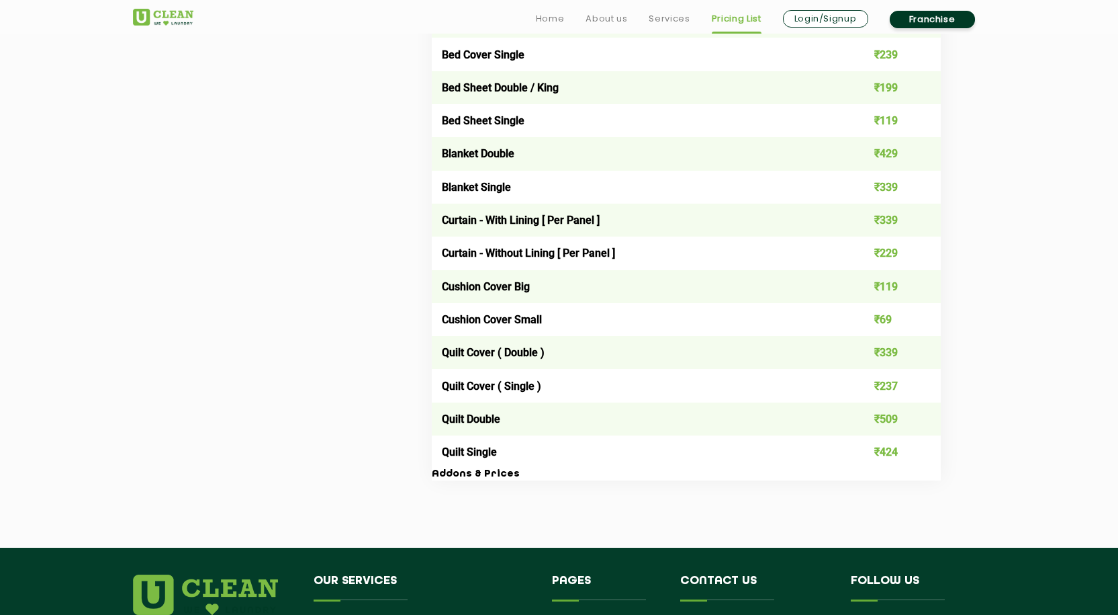
scroll to position [2073, 0]
drag, startPoint x: 443, startPoint y: 287, endPoint x: 530, endPoint y: 298, distance: 88.0
click at [530, 298] on td "Cushion Cover Big" at bounding box center [636, 285] width 408 height 33
copy td "Cushion Cover Big"
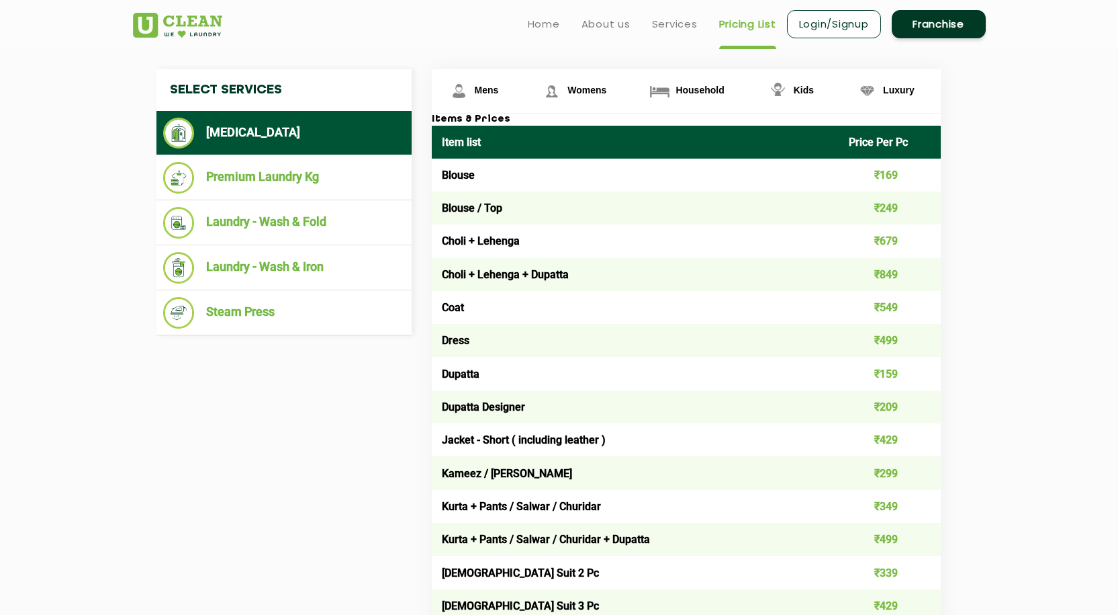
scroll to position [494, 0]
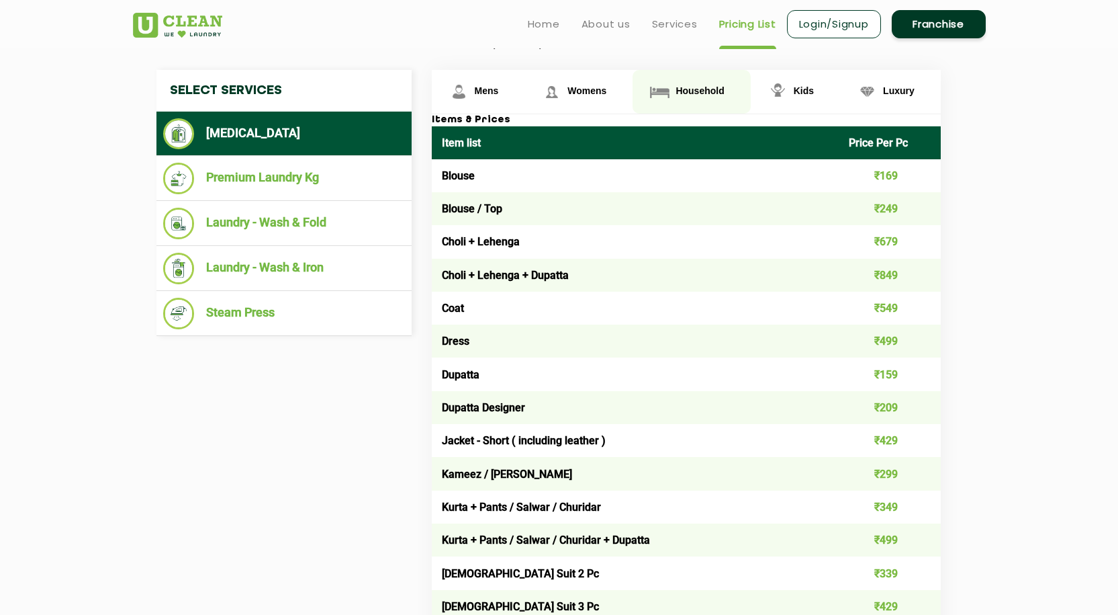
click at [499, 87] on span "Household" at bounding box center [487, 90] width 24 height 11
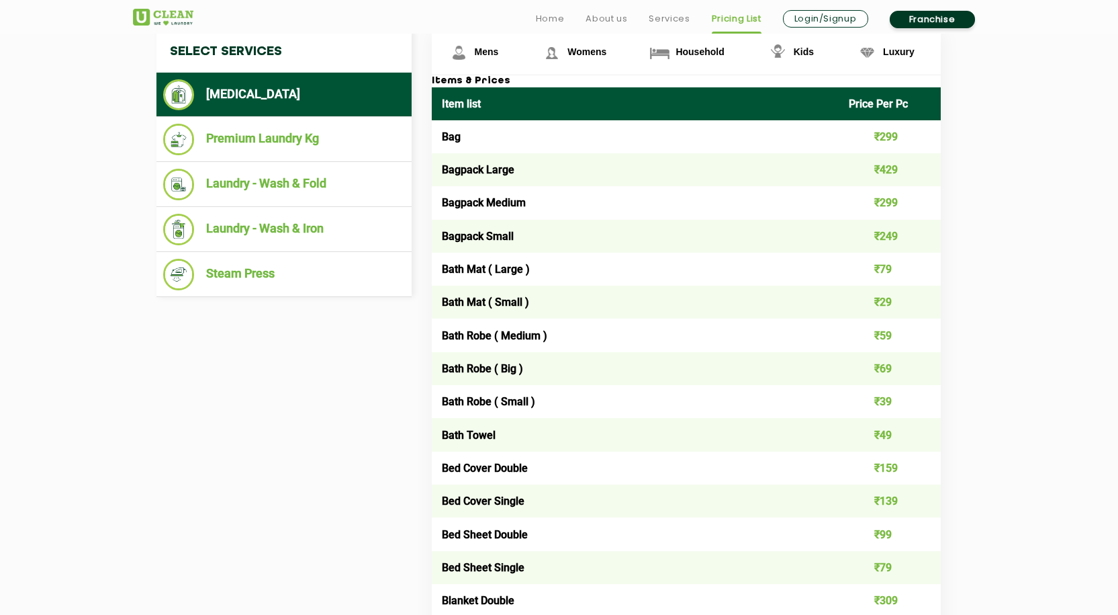
scroll to position [534, 0]
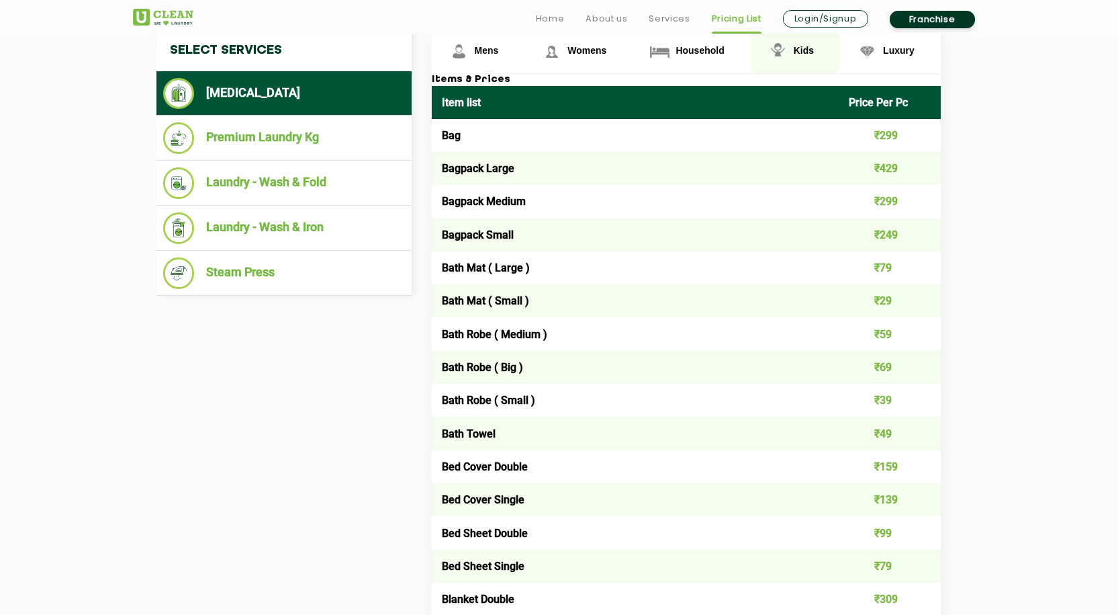
click at [499, 54] on span "Kids" at bounding box center [487, 50] width 24 height 11
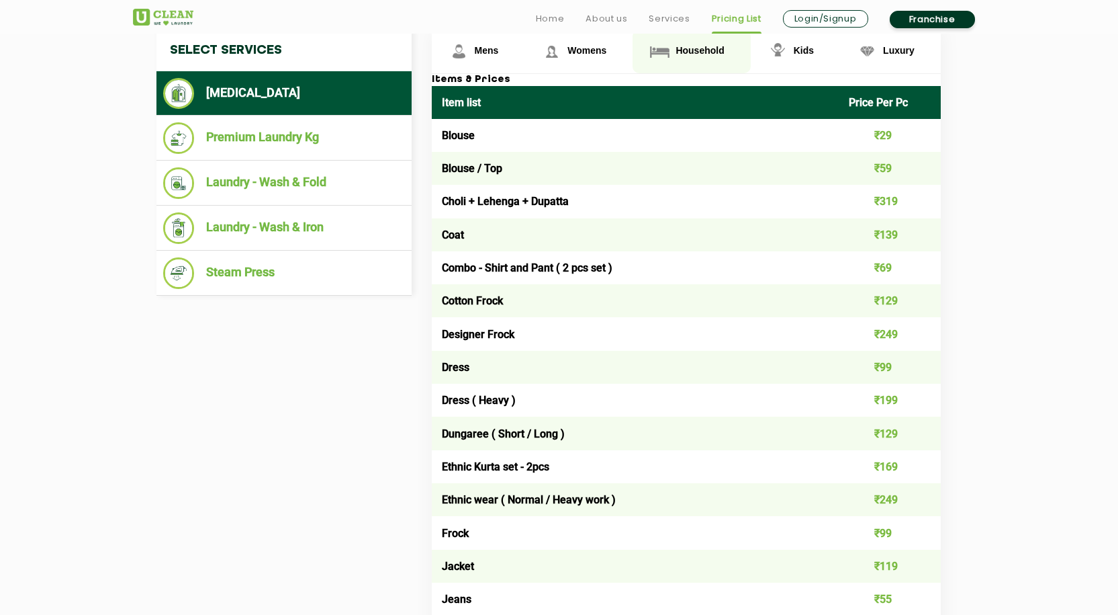
click at [499, 53] on span "Household" at bounding box center [487, 50] width 24 height 11
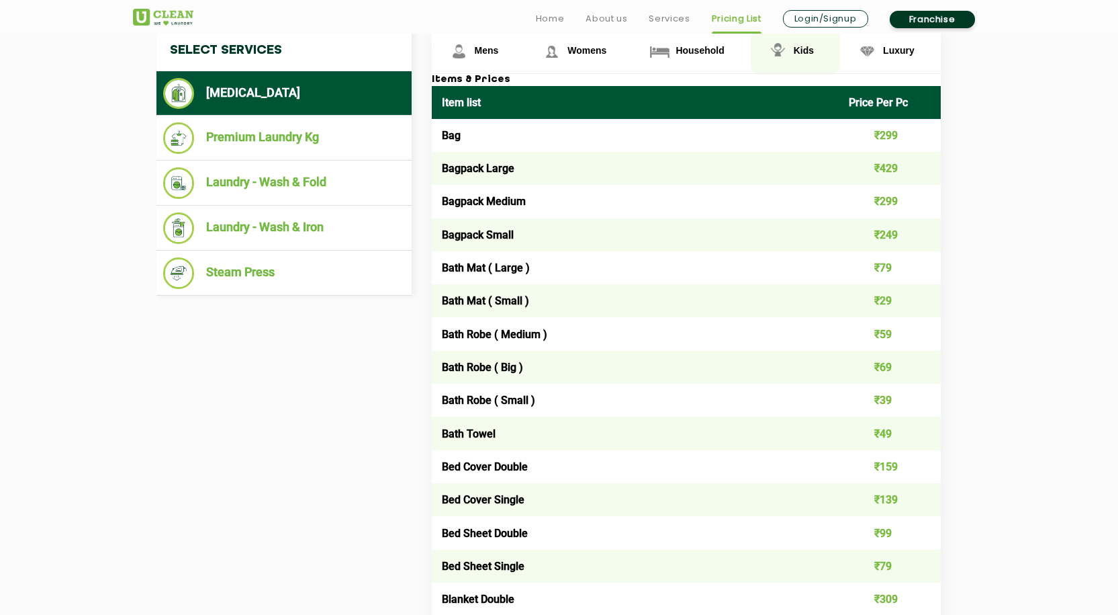
click at [499, 48] on span "Kids" at bounding box center [487, 50] width 24 height 11
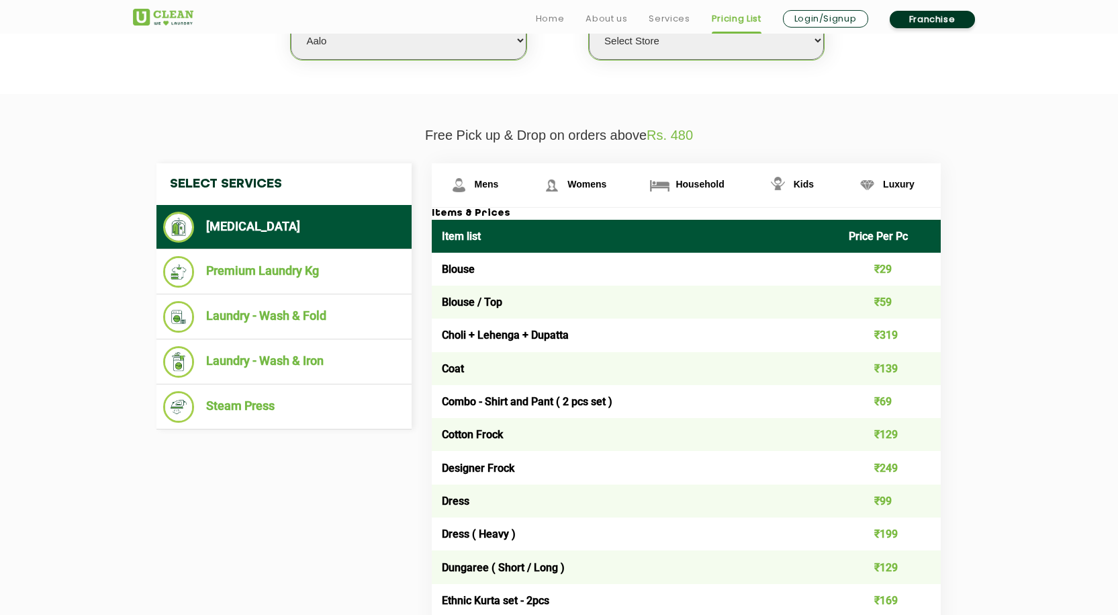
scroll to position [402, 0]
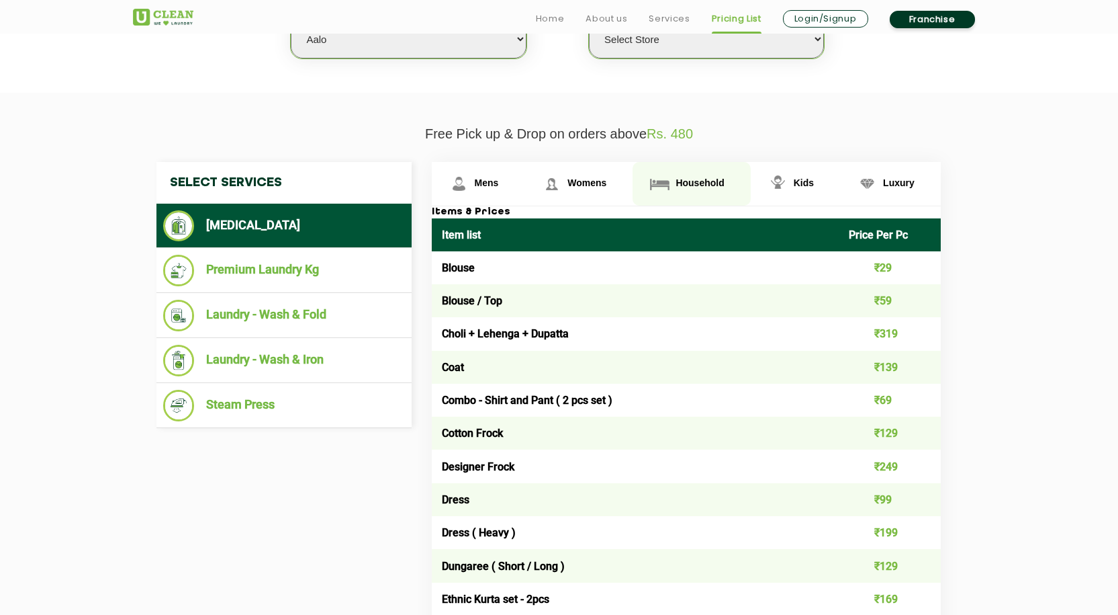
click at [525, 191] on link "Household" at bounding box center [478, 184] width 93 height 44
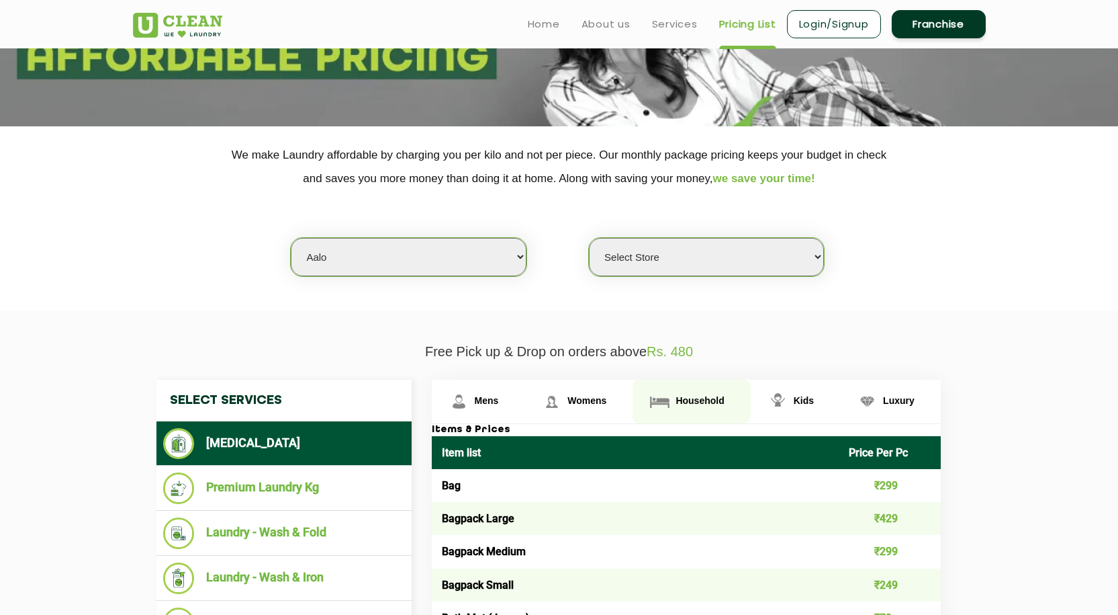
scroll to position [182, 0]
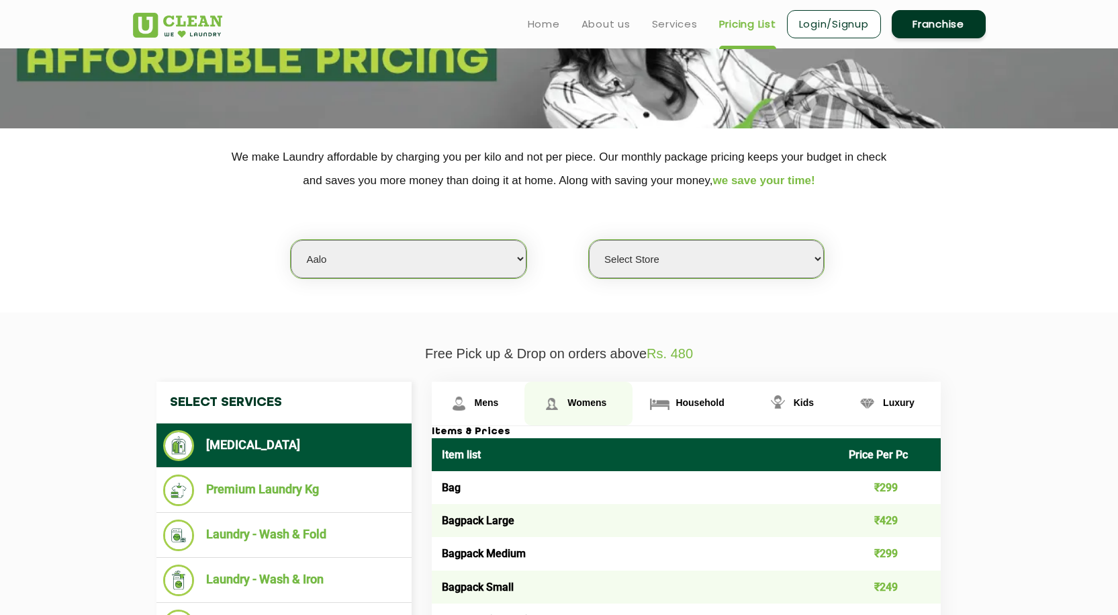
click at [499, 404] on span "Womens" at bounding box center [487, 402] width 24 height 11
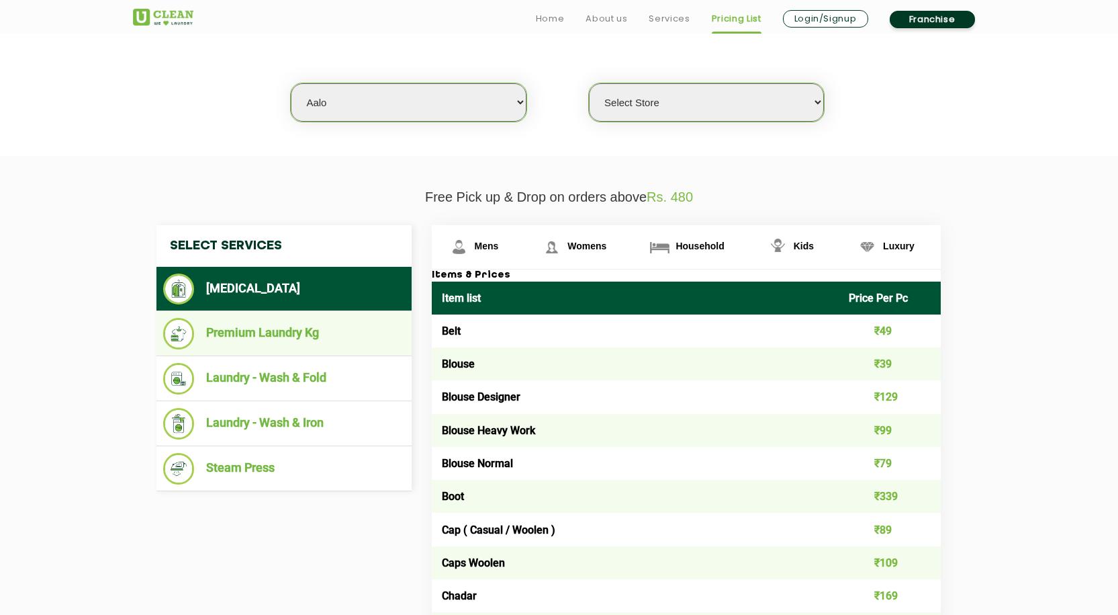
scroll to position [339, 0]
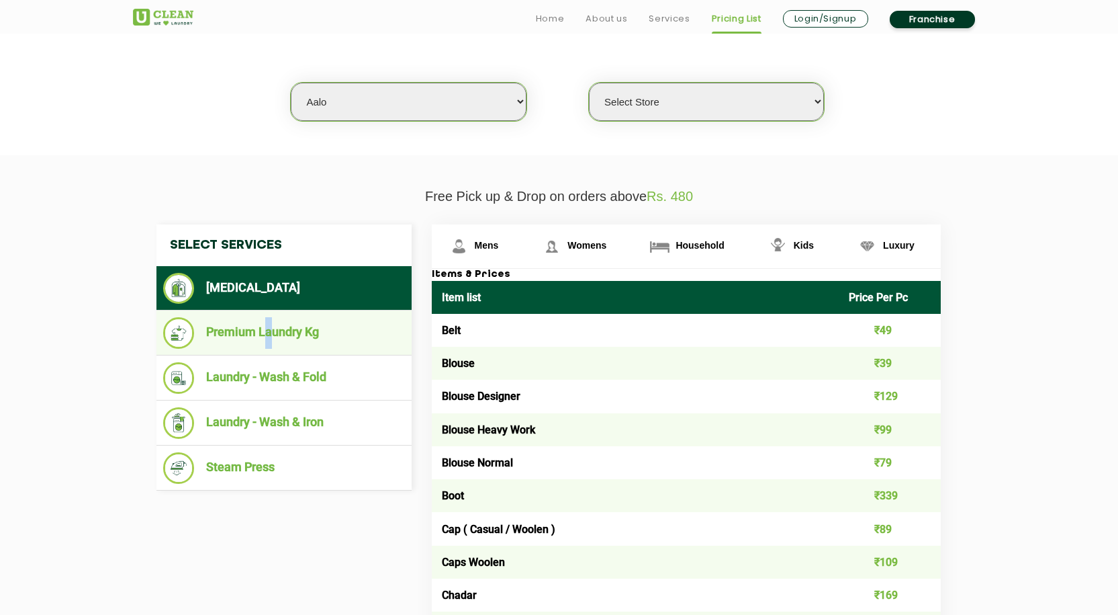
click at [268, 330] on li "Premium Laundry Kg" at bounding box center [284, 333] width 242 height 32
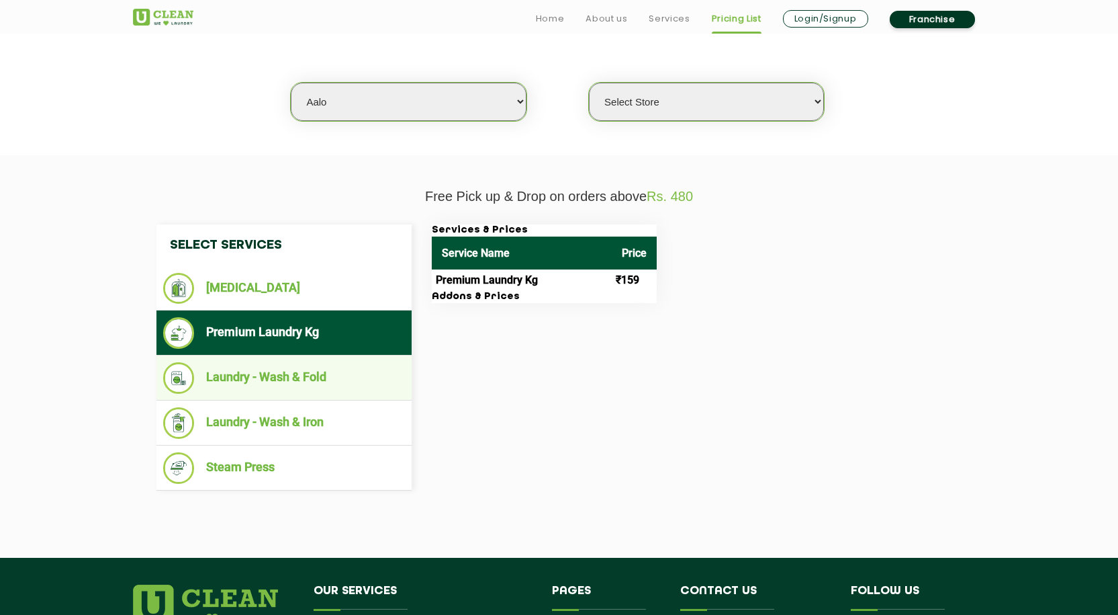
click at [249, 377] on li "Laundry - Wash & Fold" at bounding box center [284, 378] width 242 height 32
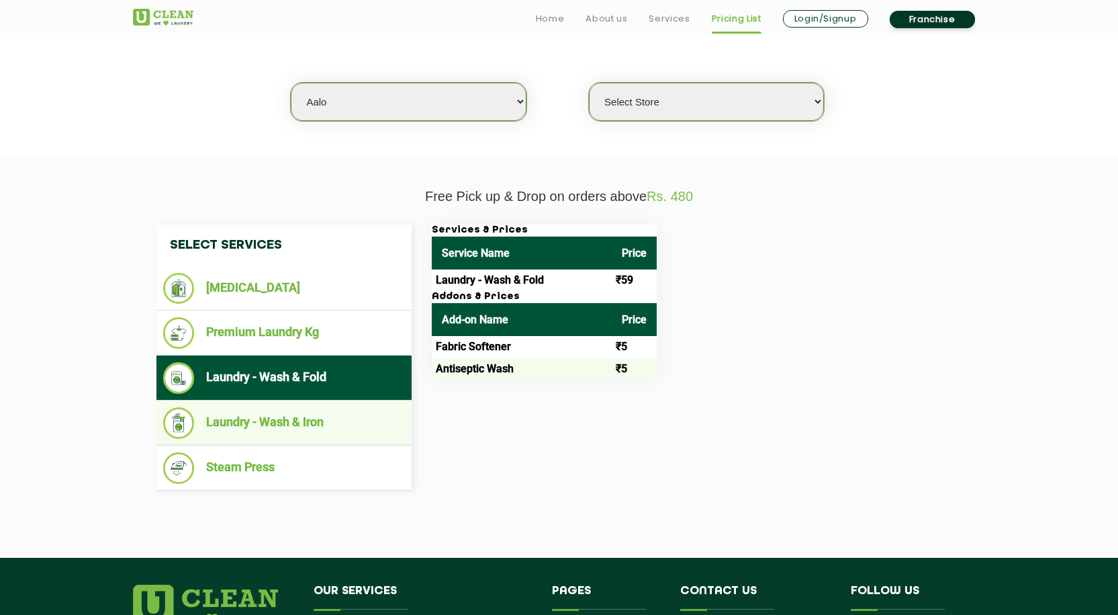
click at [257, 418] on li "Laundry - Wash & Iron" at bounding box center [284, 423] width 242 height 32
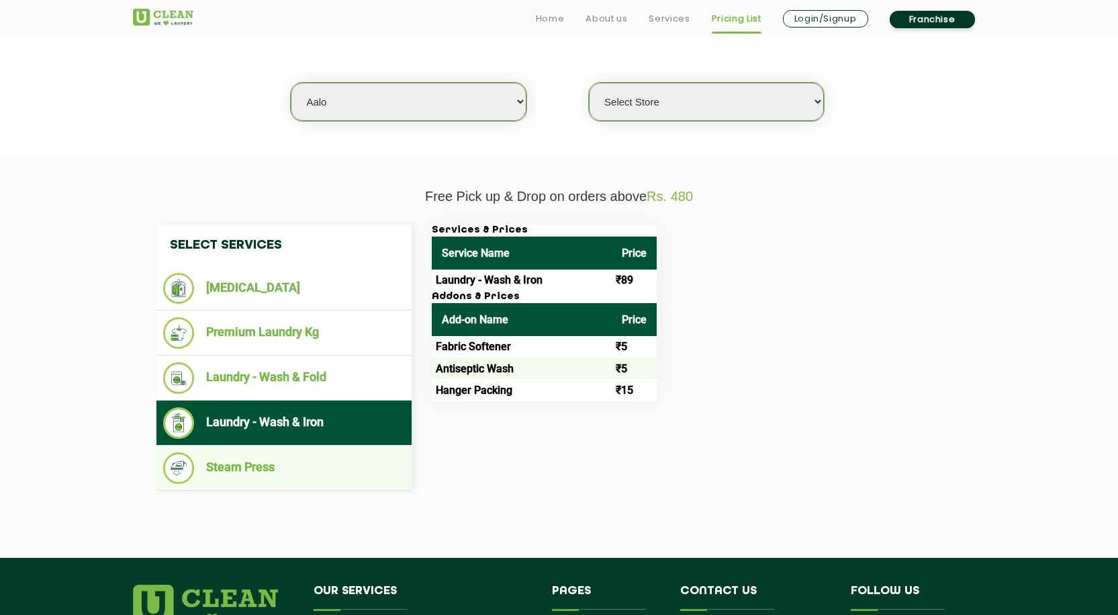
click at [250, 466] on li "Steam Press" at bounding box center [284, 468] width 242 height 32
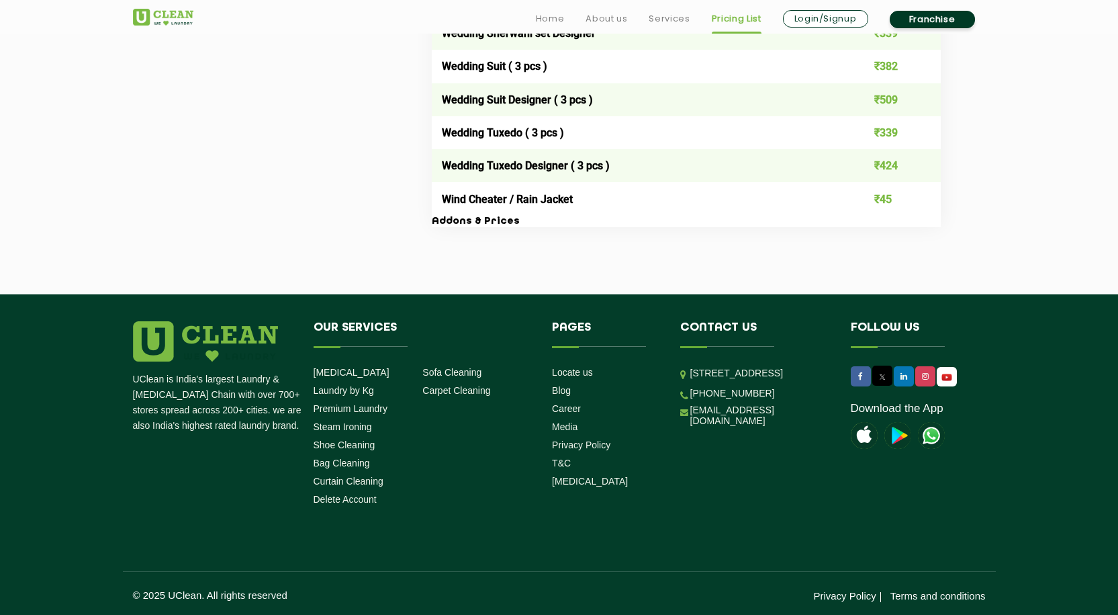
scroll to position [2789, 0]
